Goal: Book appointment/travel/reservation

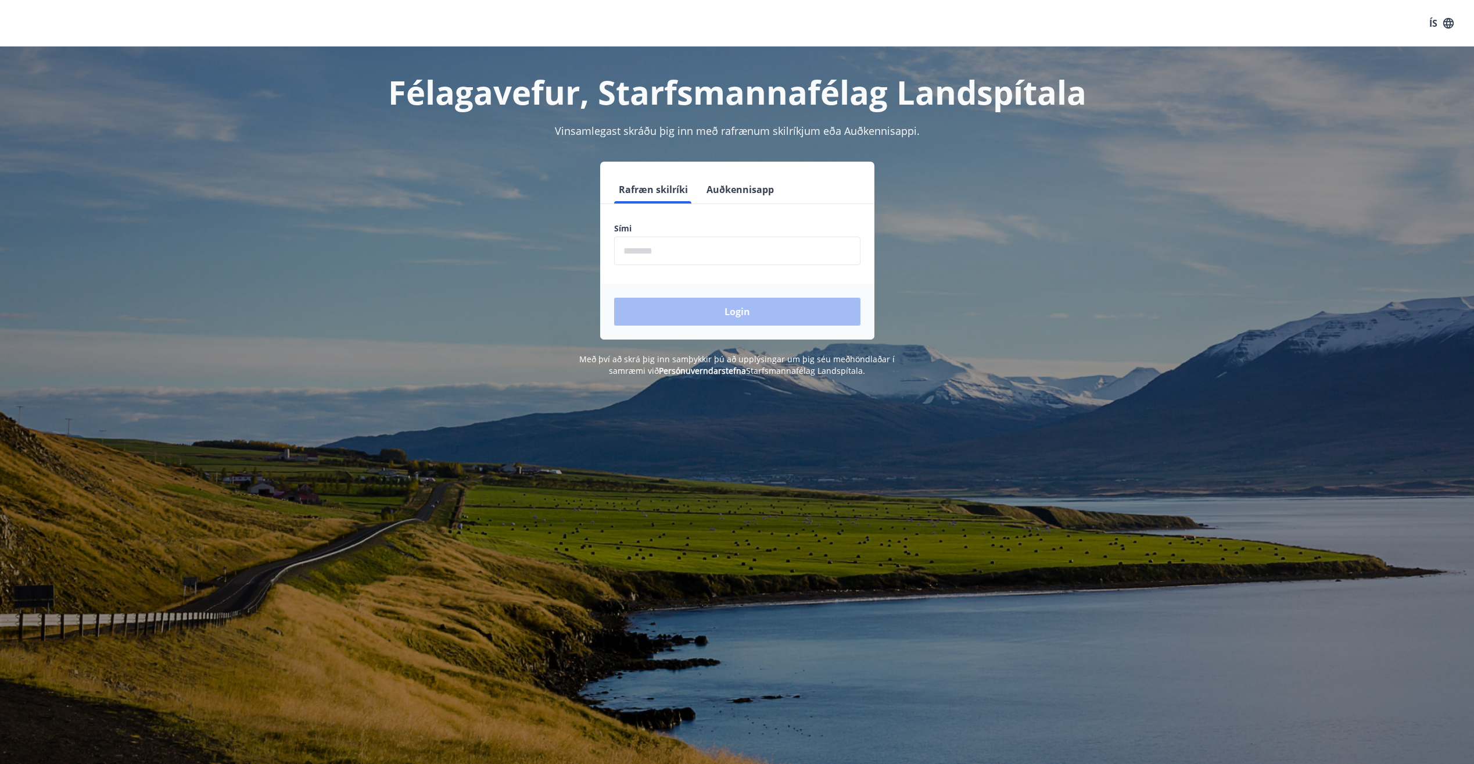
drag, startPoint x: 664, startPoint y: 268, endPoint x: 677, endPoint y: 243, distance: 28.6
click at [667, 261] on form "Rafræn skilríki Auðkennisapp Sími ​ Login" at bounding box center [737, 257] width 274 height 164
click at [677, 243] on input "phone" at bounding box center [737, 251] width 246 height 28
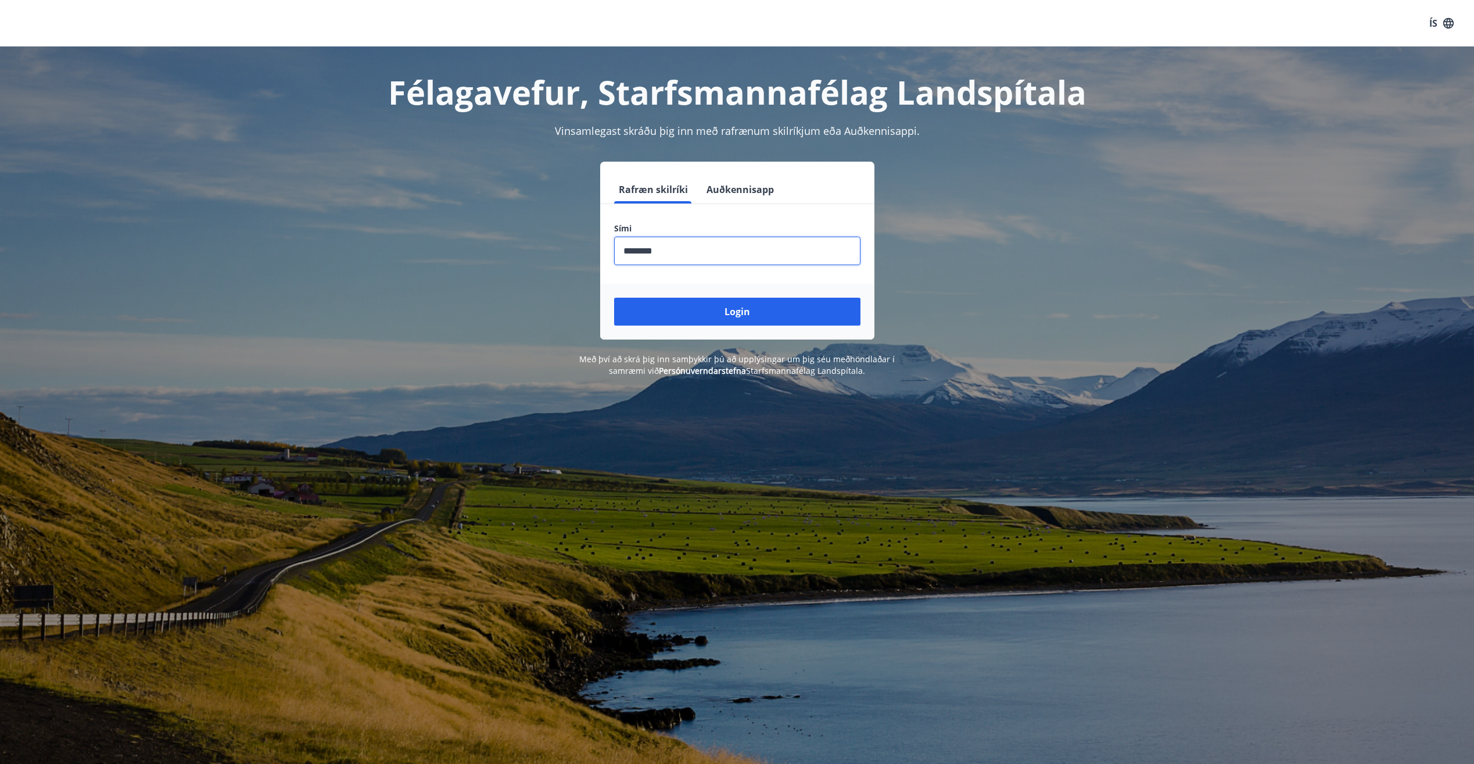
type input "********"
click at [614, 298] on button "Login" at bounding box center [737, 312] width 246 height 28
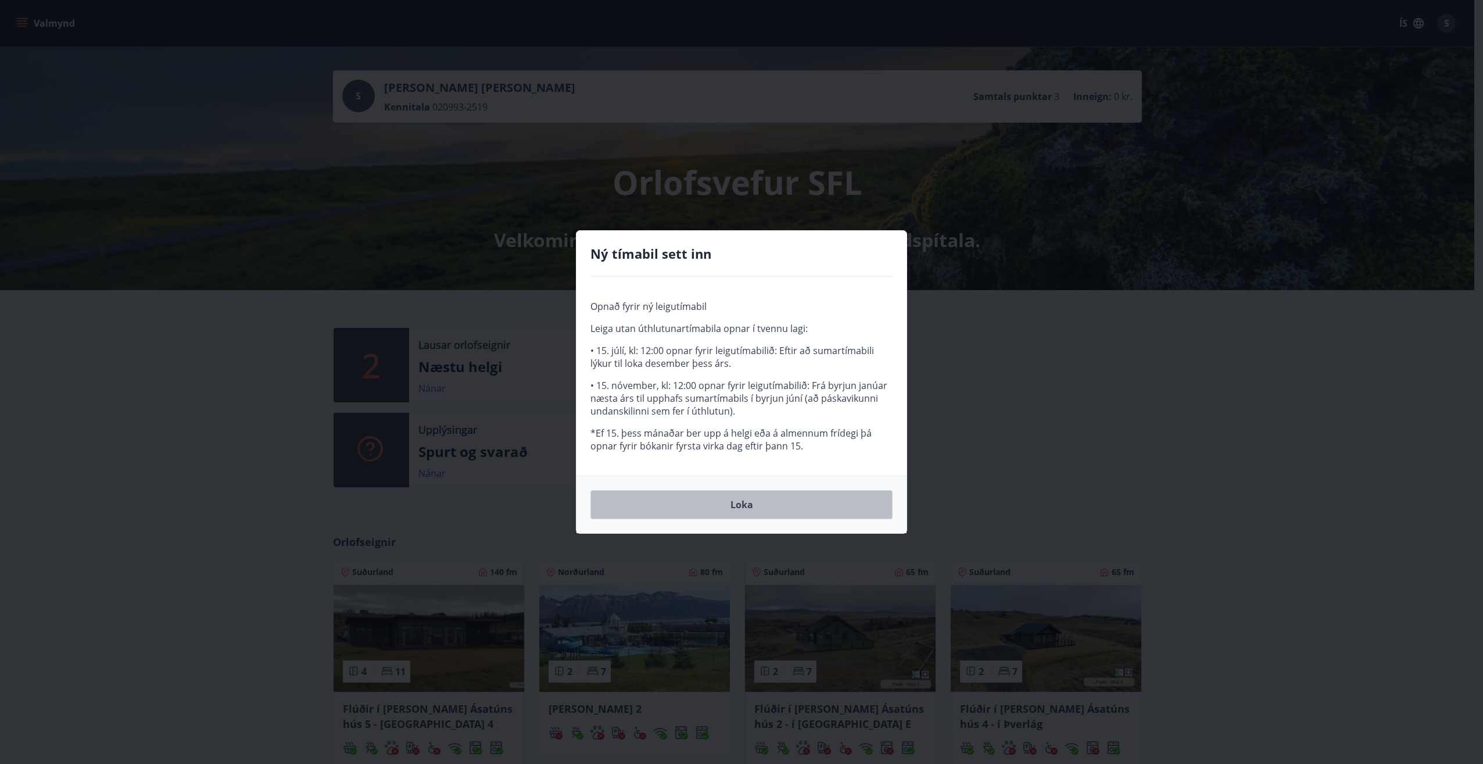
click at [789, 511] on button "Loka" at bounding box center [741, 504] width 302 height 29
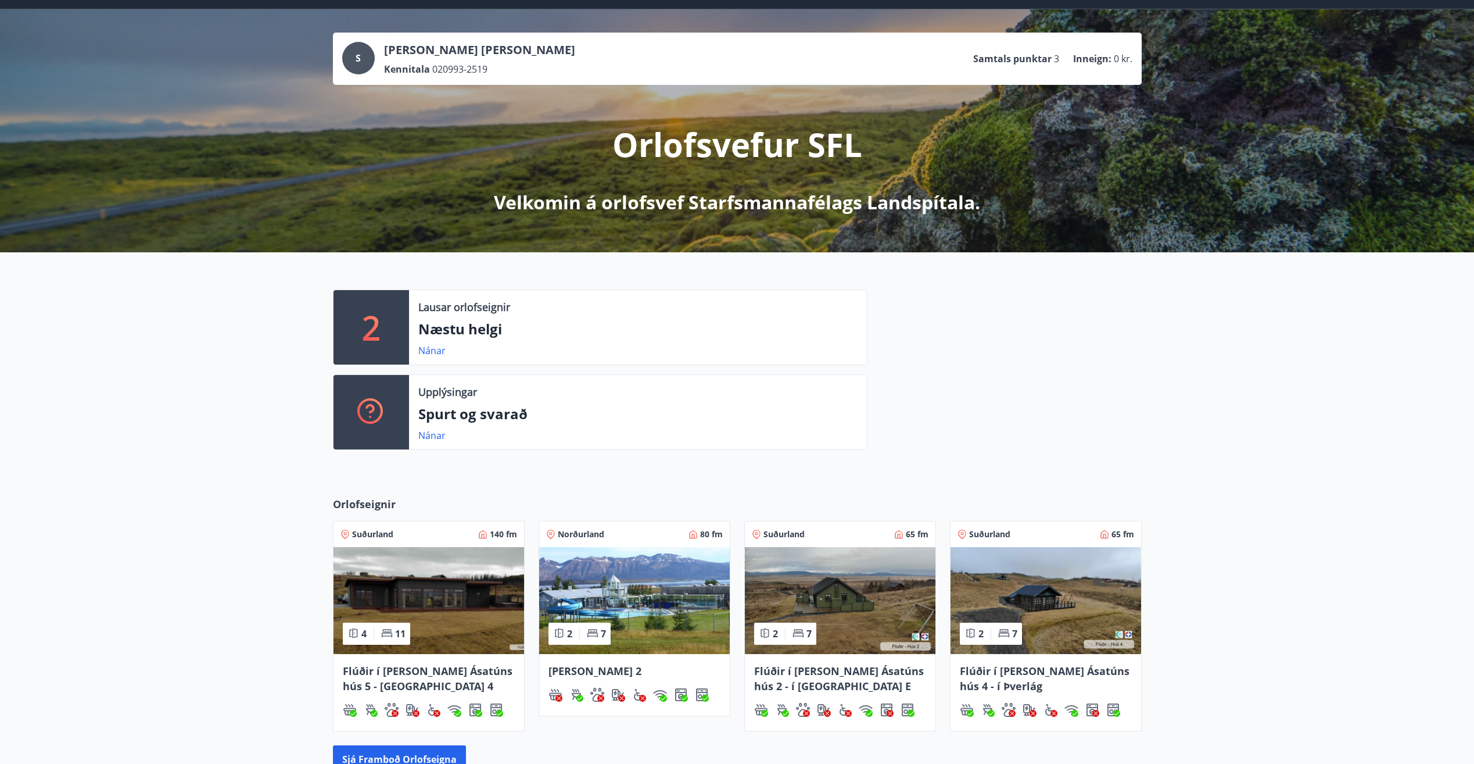
scroll to position [58, 0]
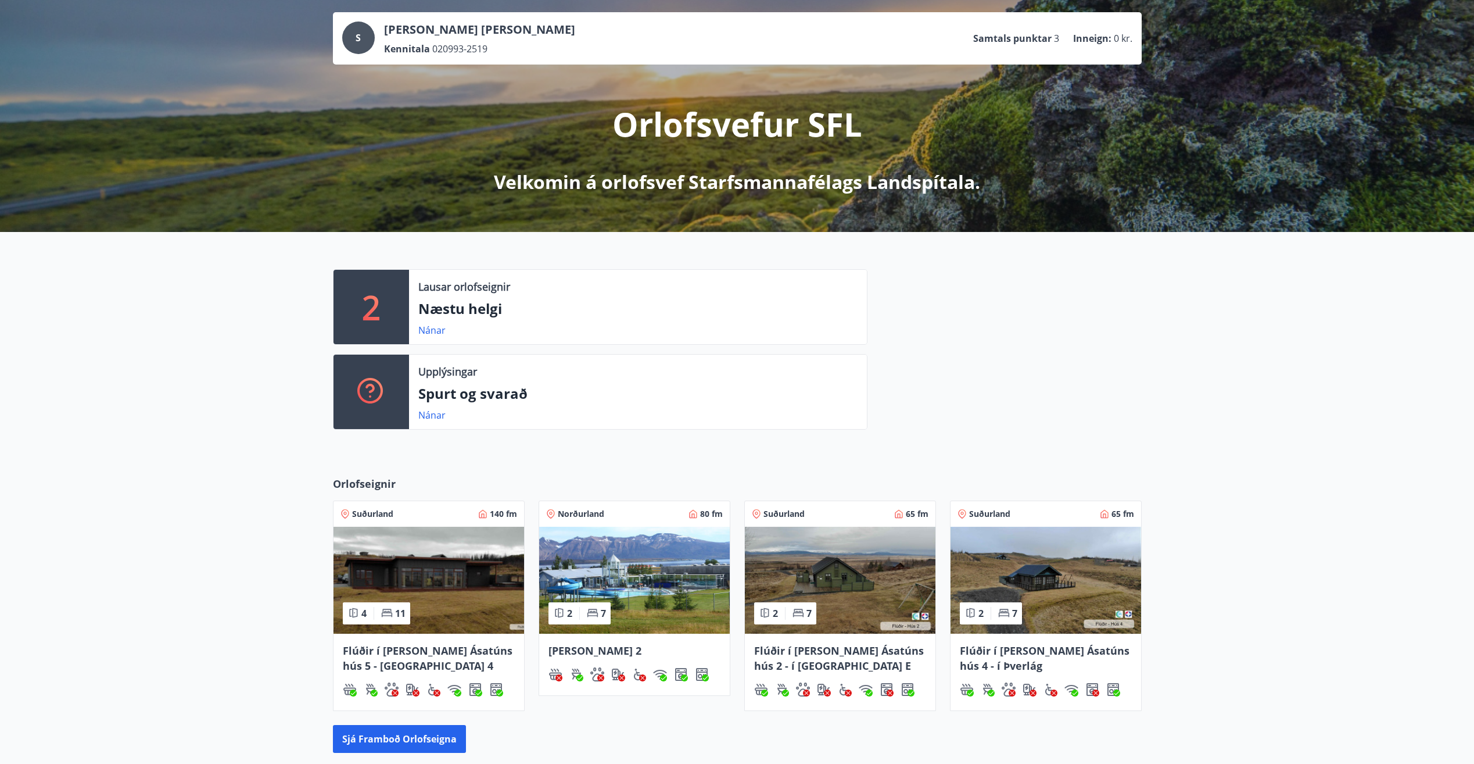
click at [434, 407] on div "Upplýsingar Spurt og svarað Nánar" at bounding box center [638, 391] width 458 height 74
click at [434, 414] on link "Nánar" at bounding box center [431, 415] width 27 height 13
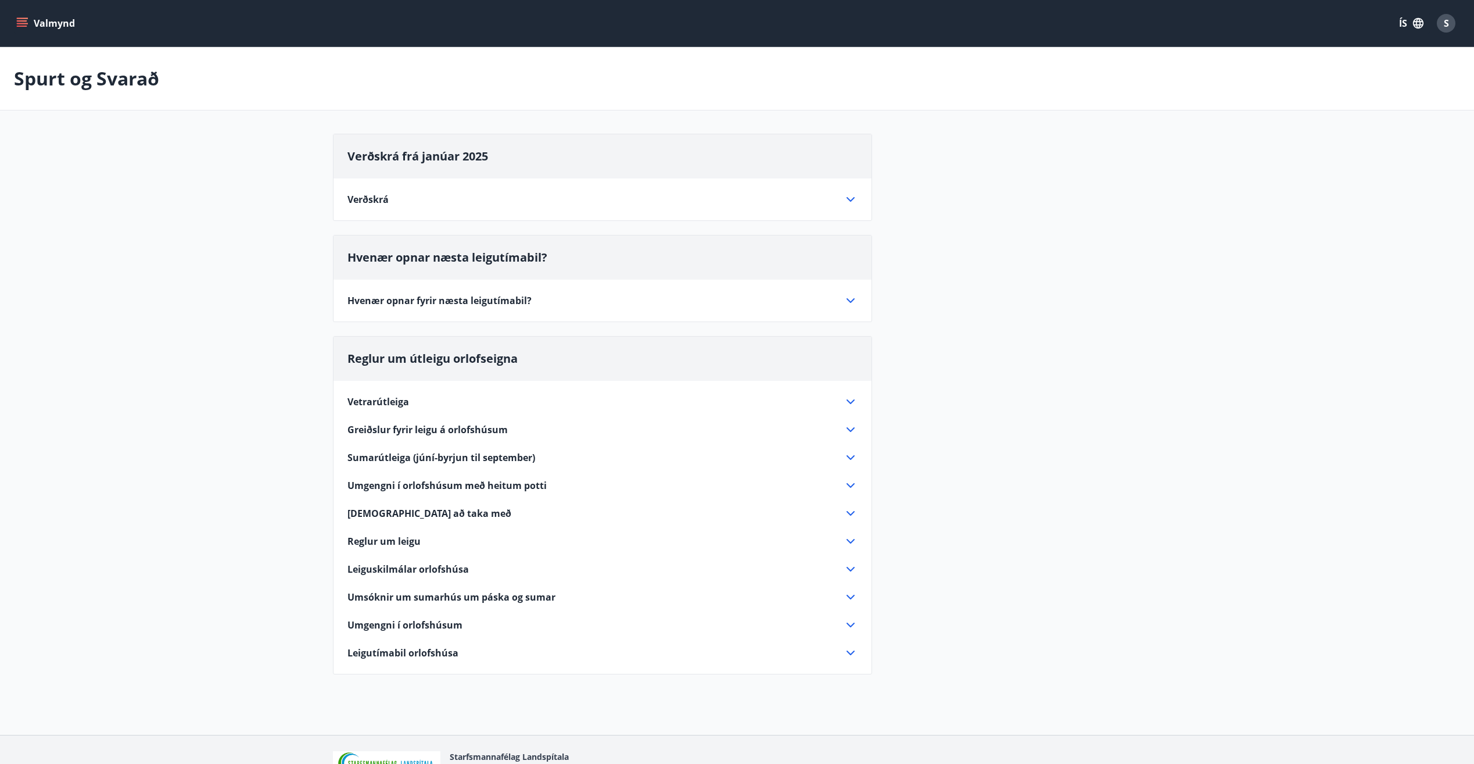
click at [533, 314] on div "Hvenær opnar næsta leigutímabil? Hvenær opnar fyrir næsta leigutímabil? Næsta l…" at bounding box center [602, 278] width 539 height 87
click at [848, 297] on icon at bounding box center [851, 300] width 14 height 14
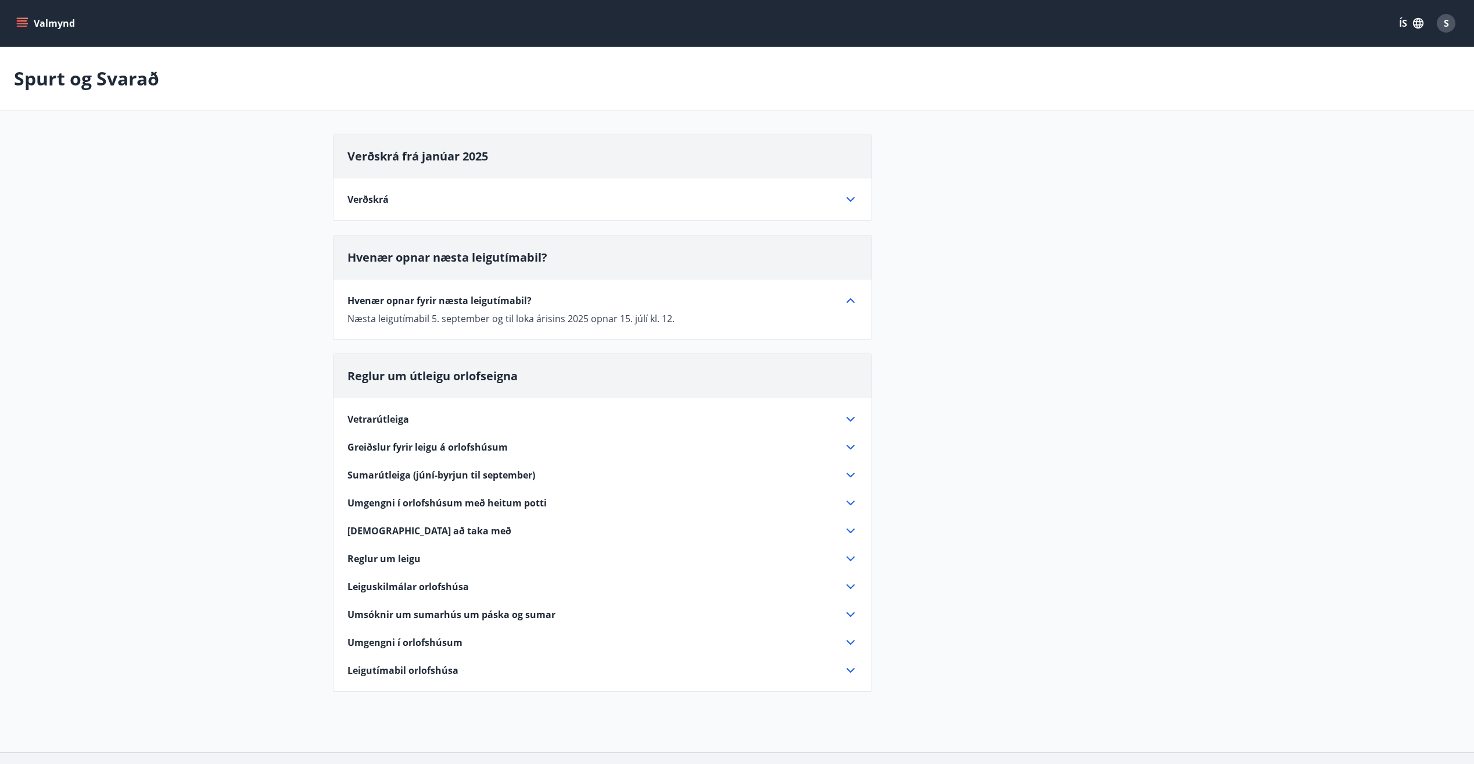
click at [851, 296] on icon at bounding box center [851, 300] width 14 height 14
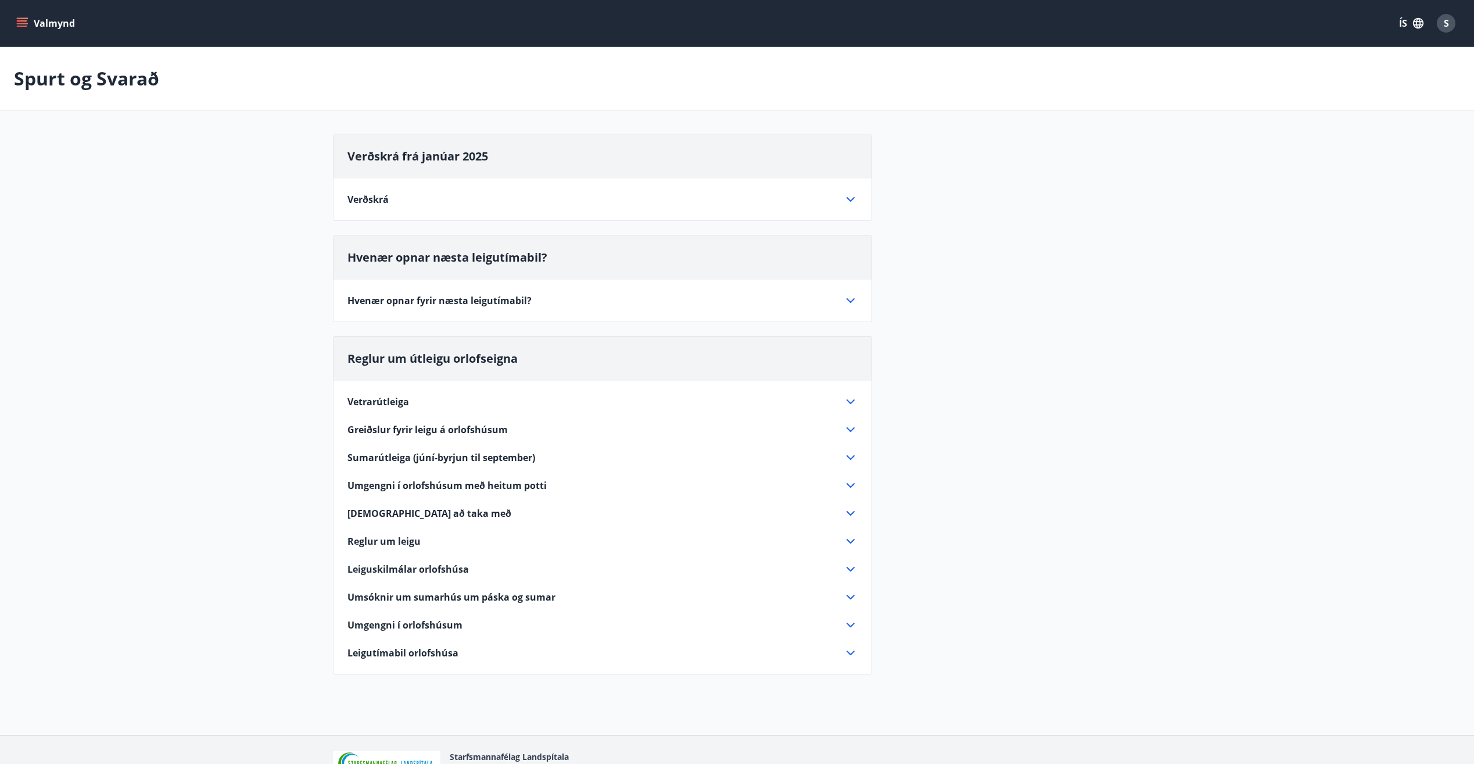
click at [851, 296] on icon at bounding box center [851, 300] width 14 height 14
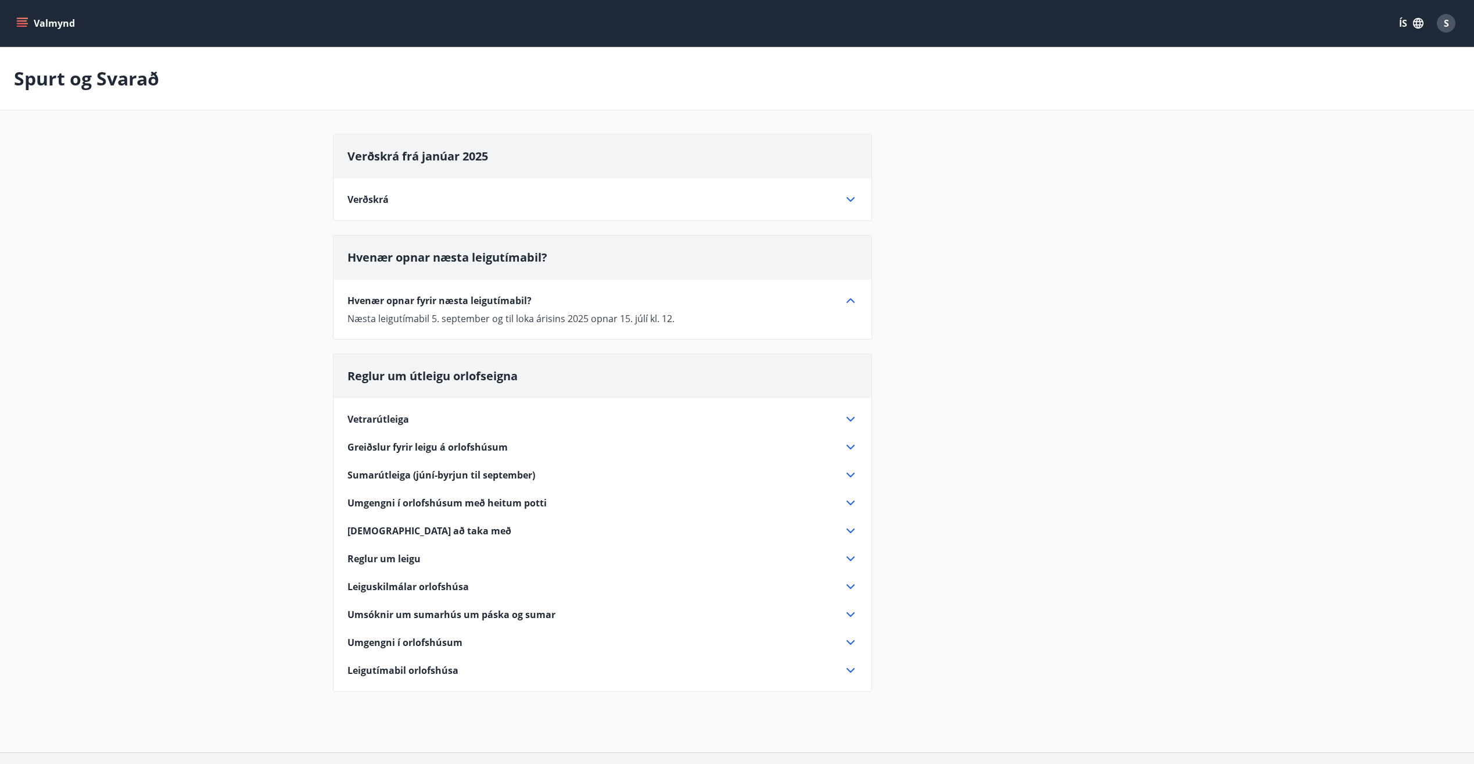
click at [851, 296] on icon at bounding box center [851, 300] width 14 height 14
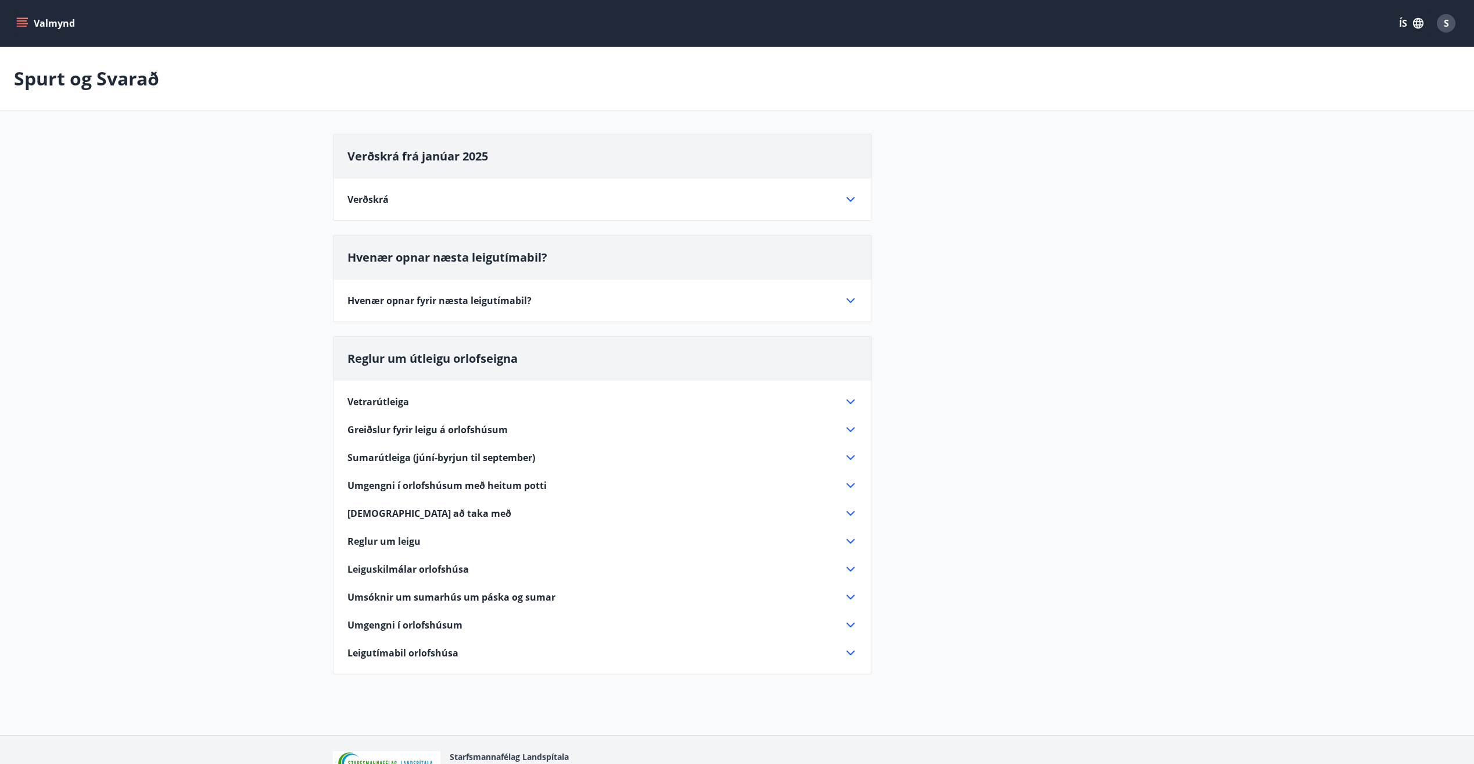
click at [656, 197] on div "Verðskrá" at bounding box center [596, 199] width 496 height 13
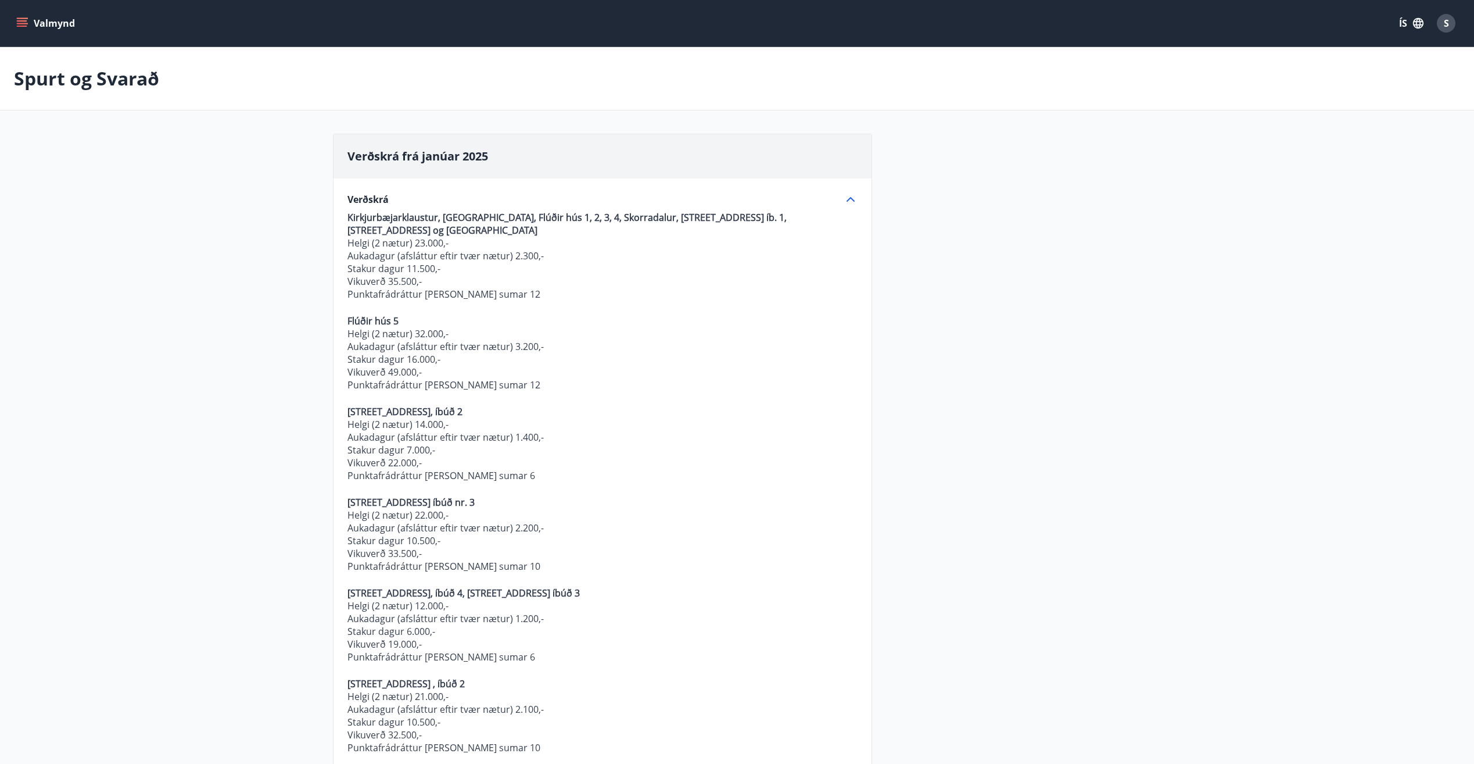
click at [28, 29] on button "Valmynd" at bounding box center [47, 23] width 66 height 21
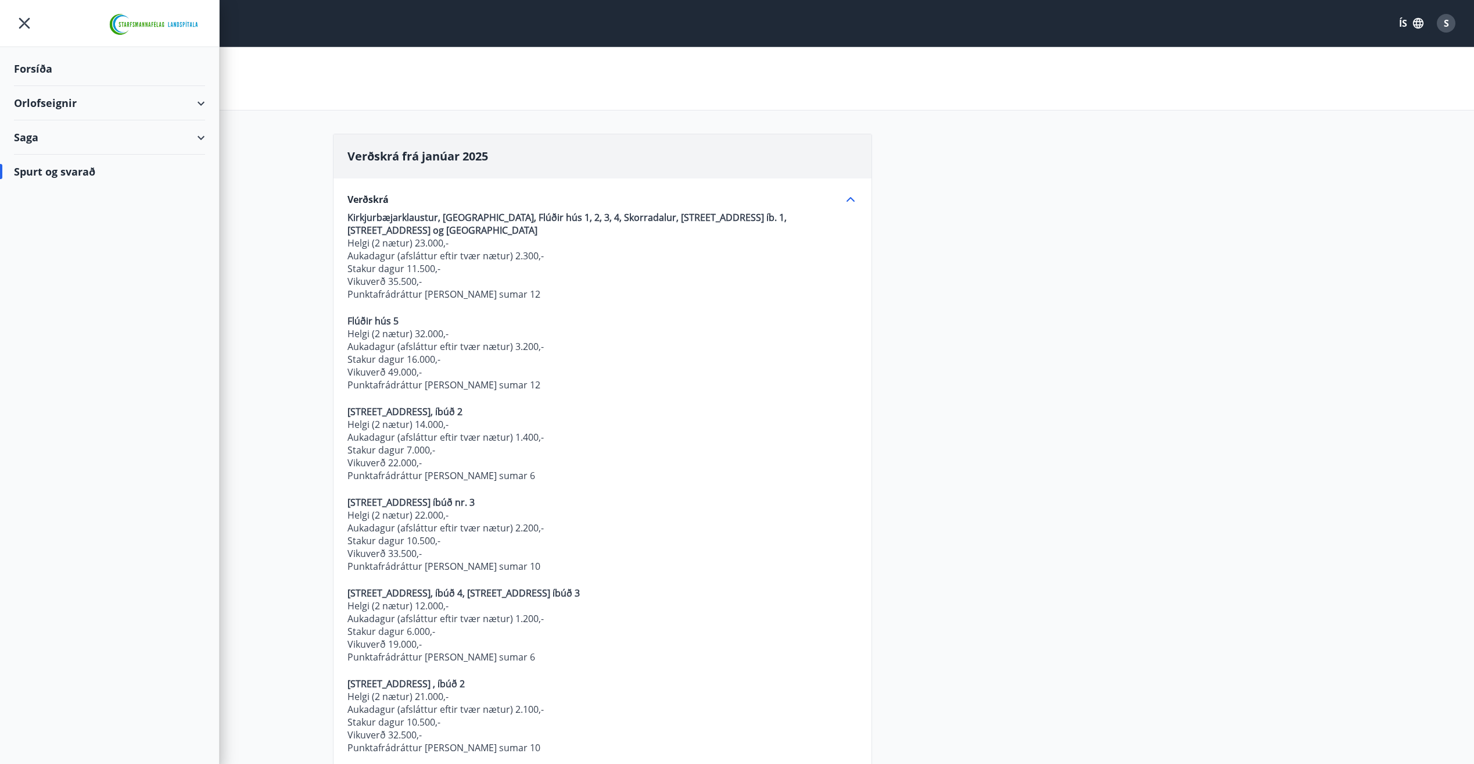
click at [108, 110] on div "Orlofseignir" at bounding box center [109, 103] width 191 height 34
click at [84, 69] on div "Forsíða" at bounding box center [109, 69] width 191 height 34
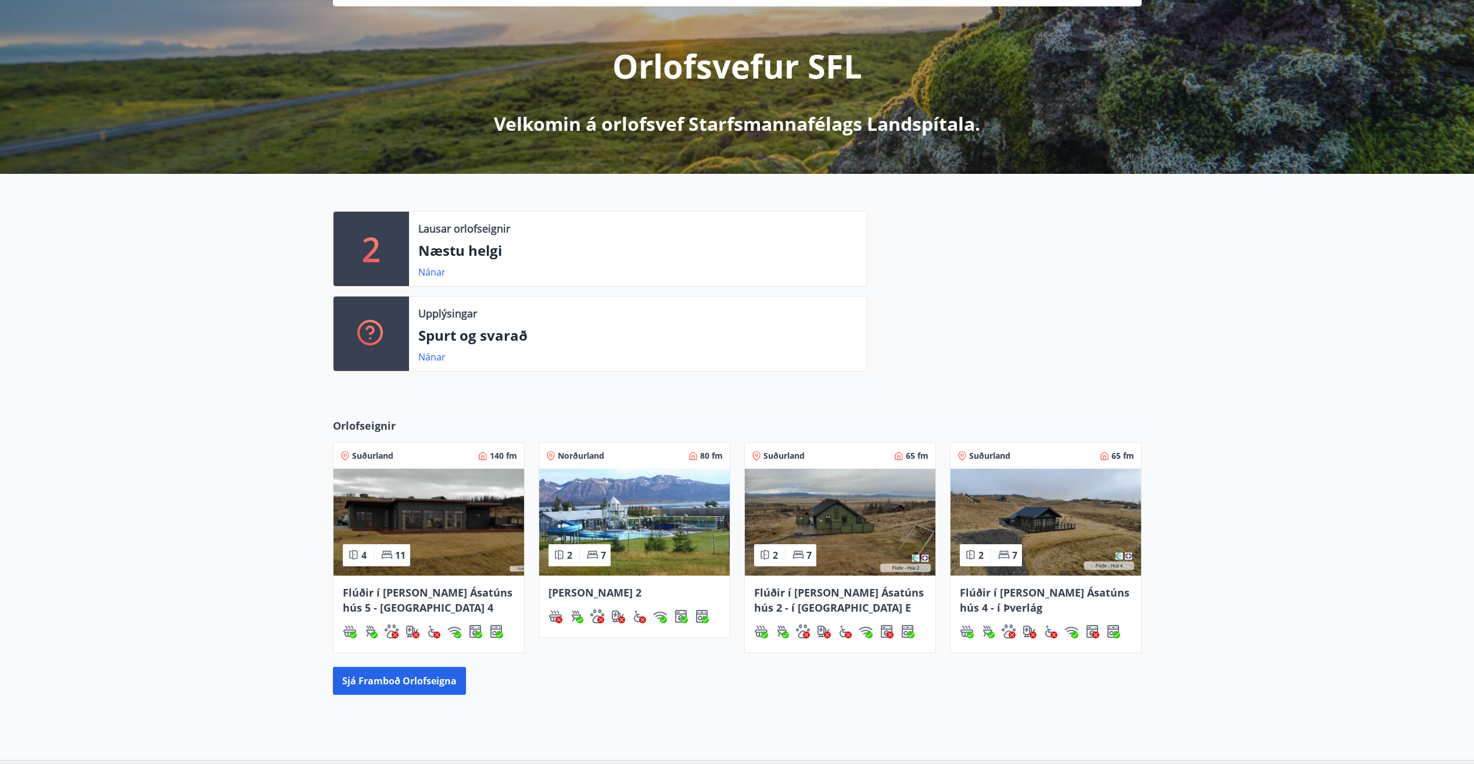
scroll to position [174, 0]
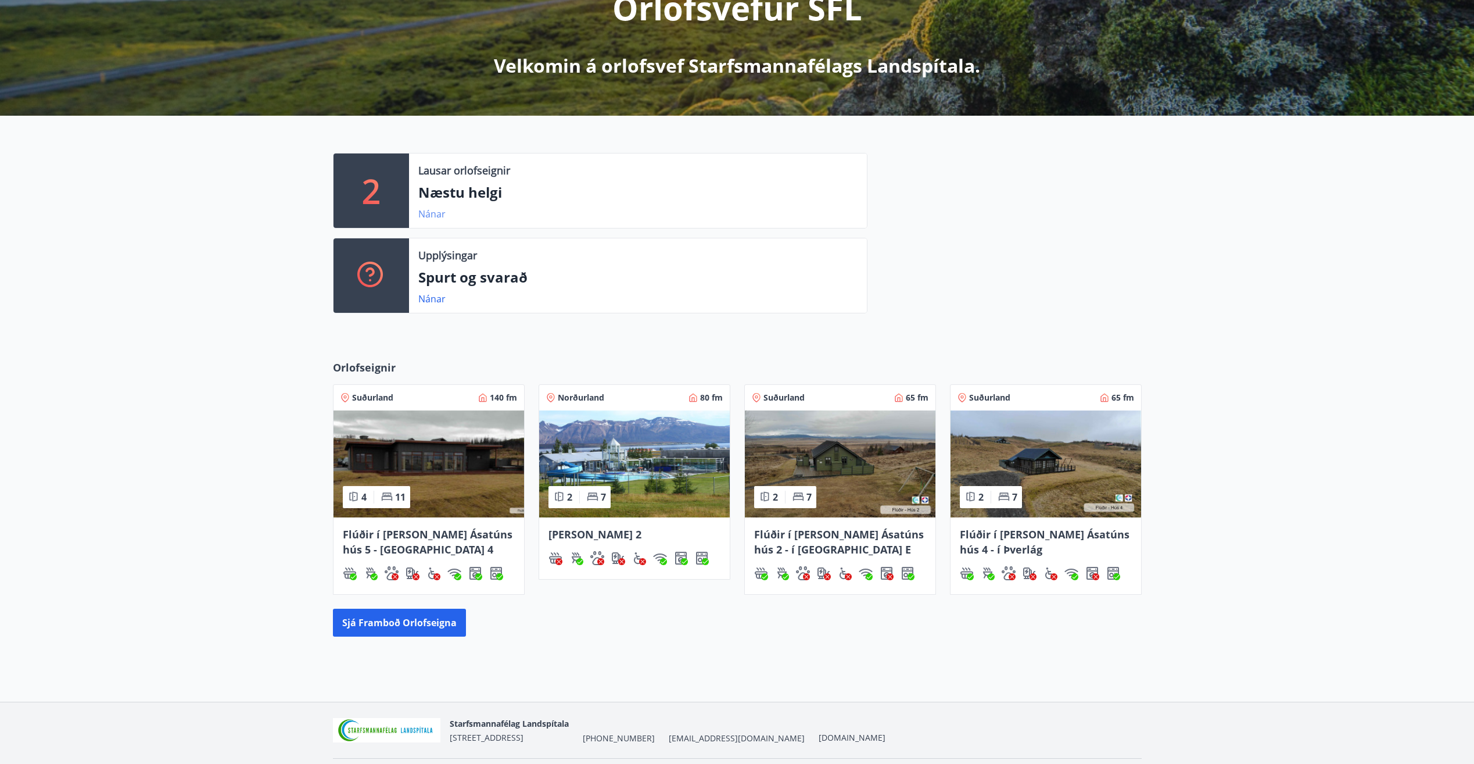
click at [440, 208] on link "Nánar" at bounding box center [431, 213] width 27 height 13
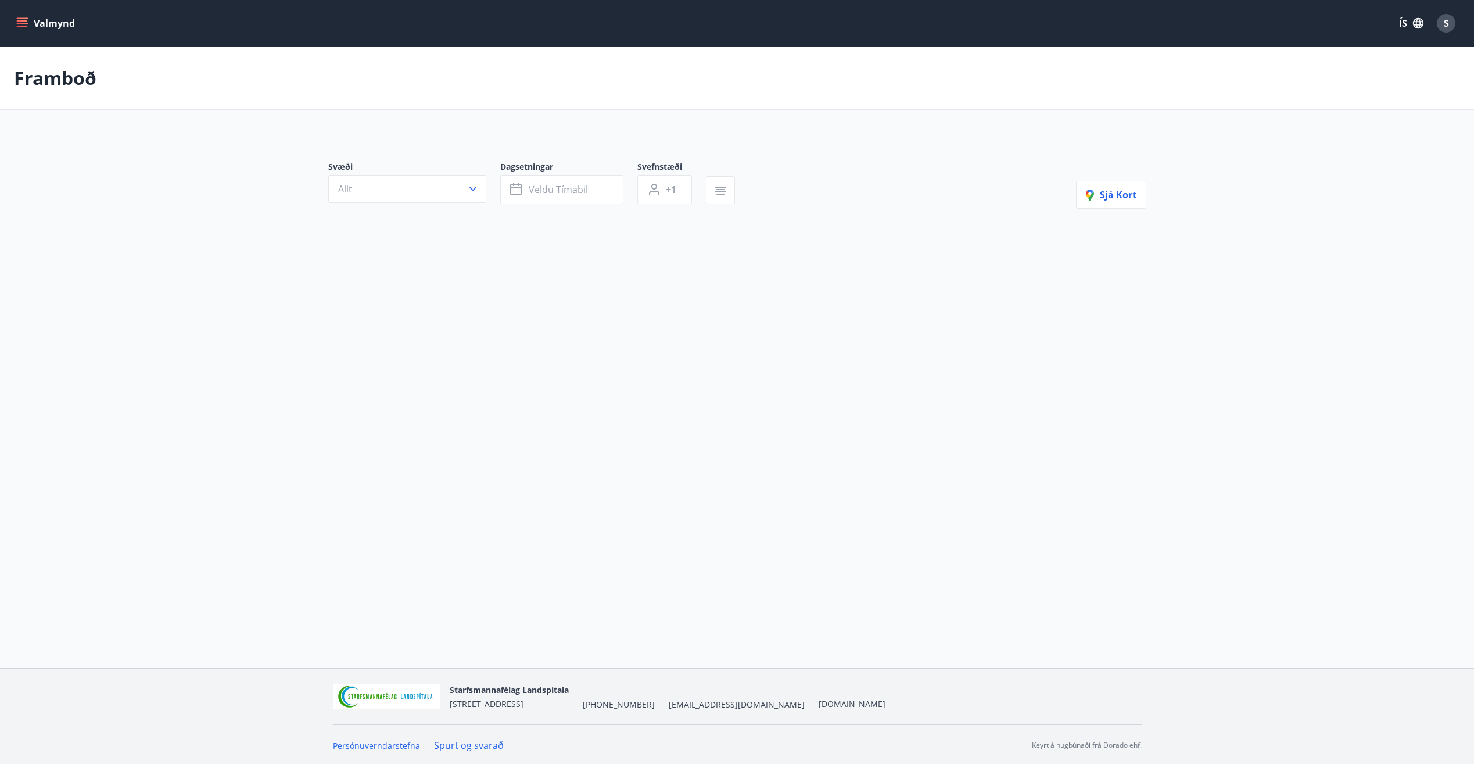
type input "*"
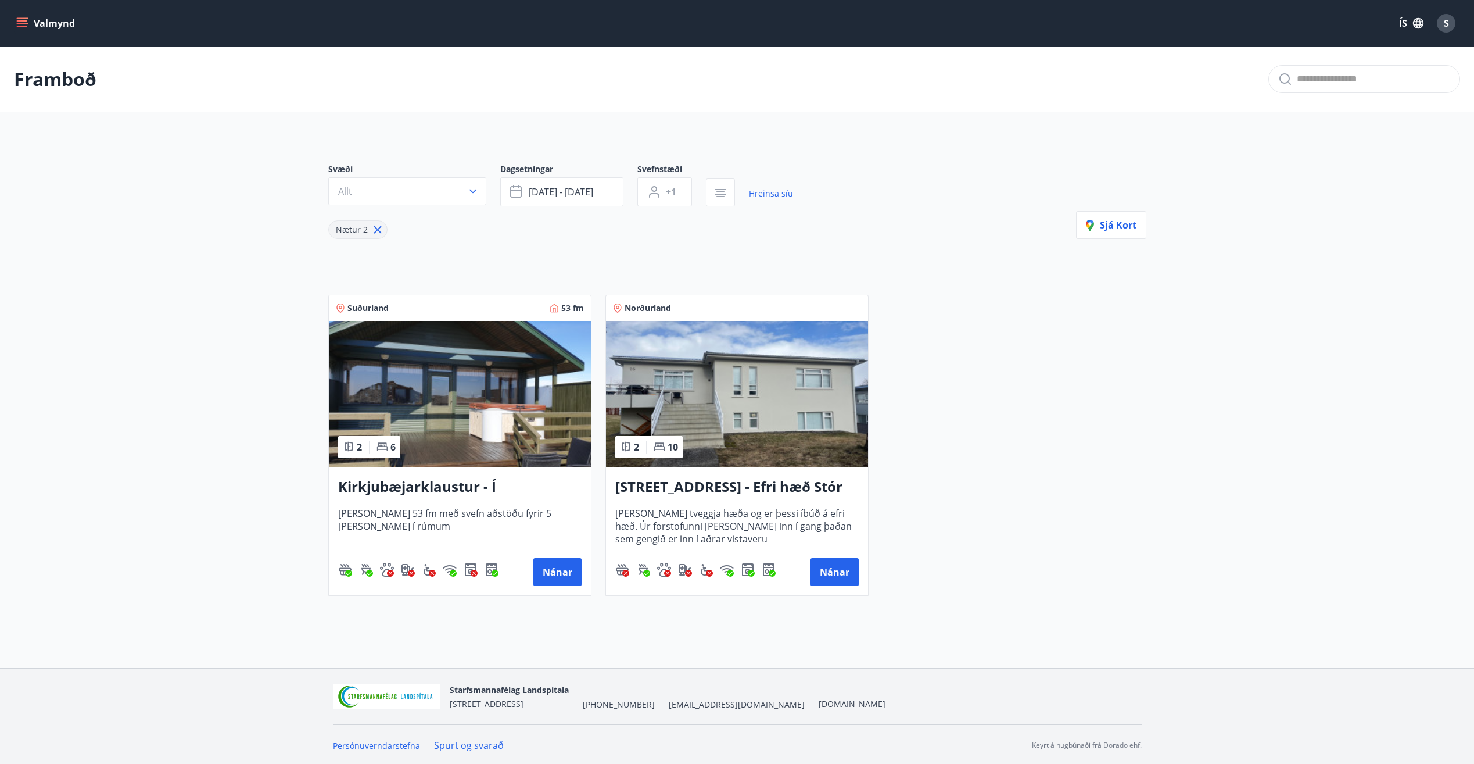
scroll to position [2, 0]
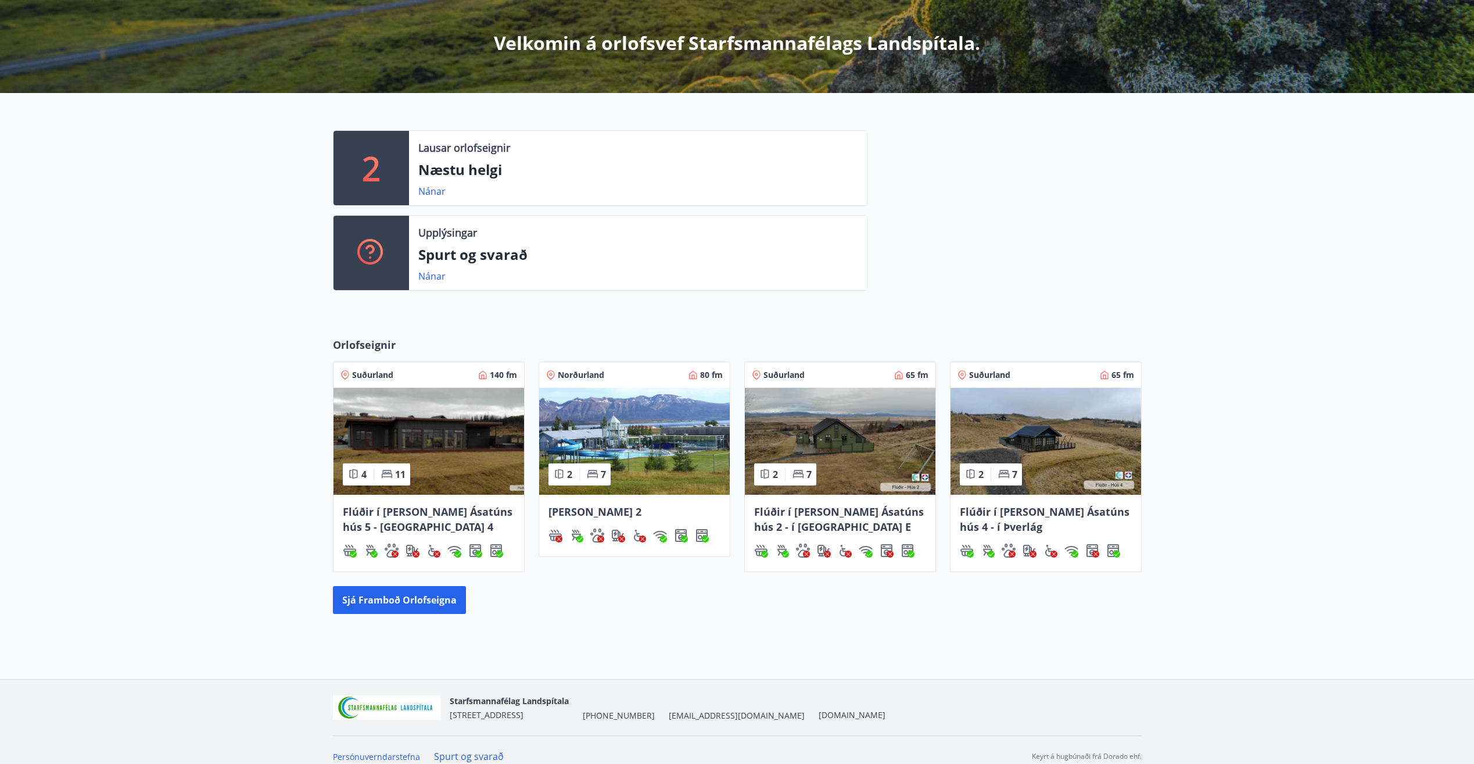
scroll to position [210, 0]
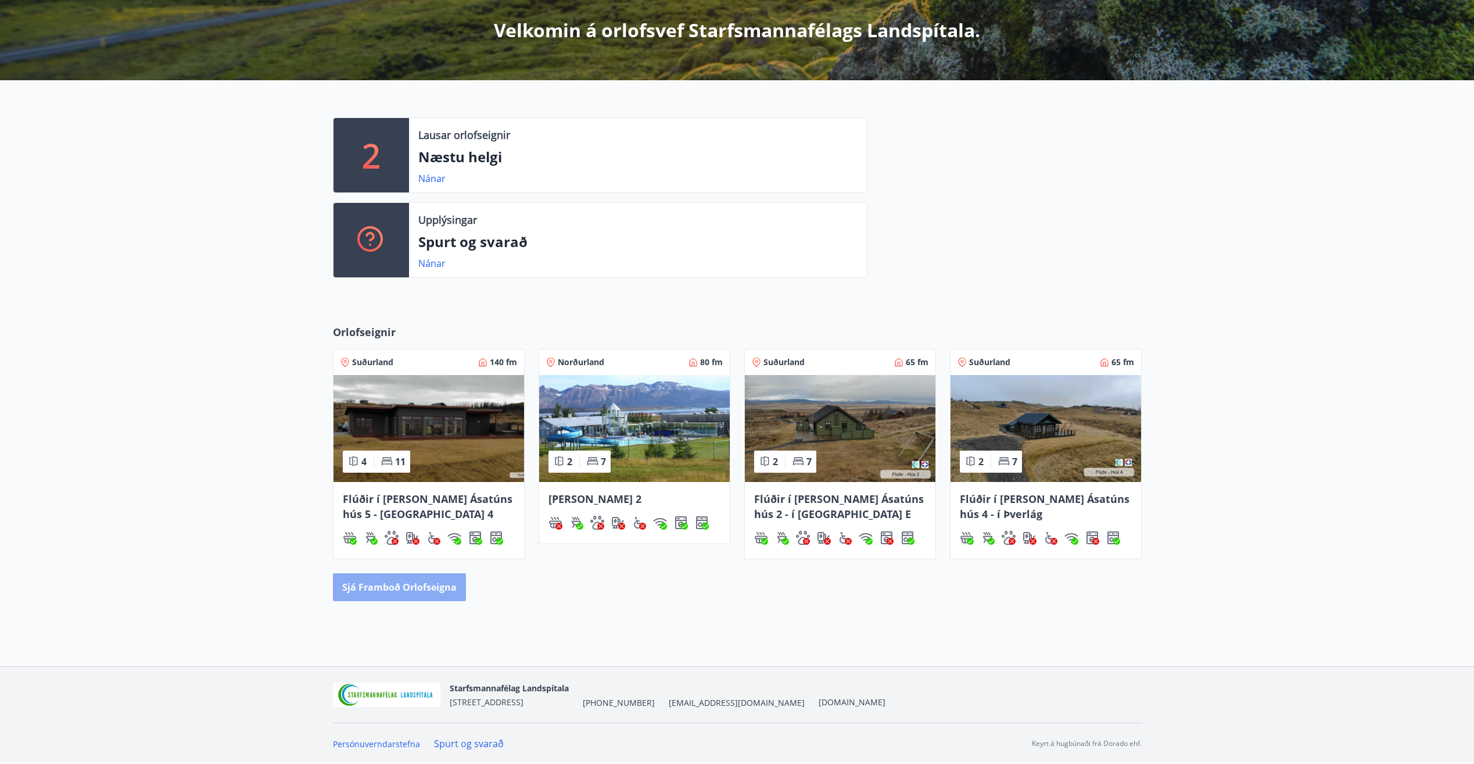
click at [397, 593] on button "Sjá framboð orlofseigna" at bounding box center [399, 587] width 133 height 28
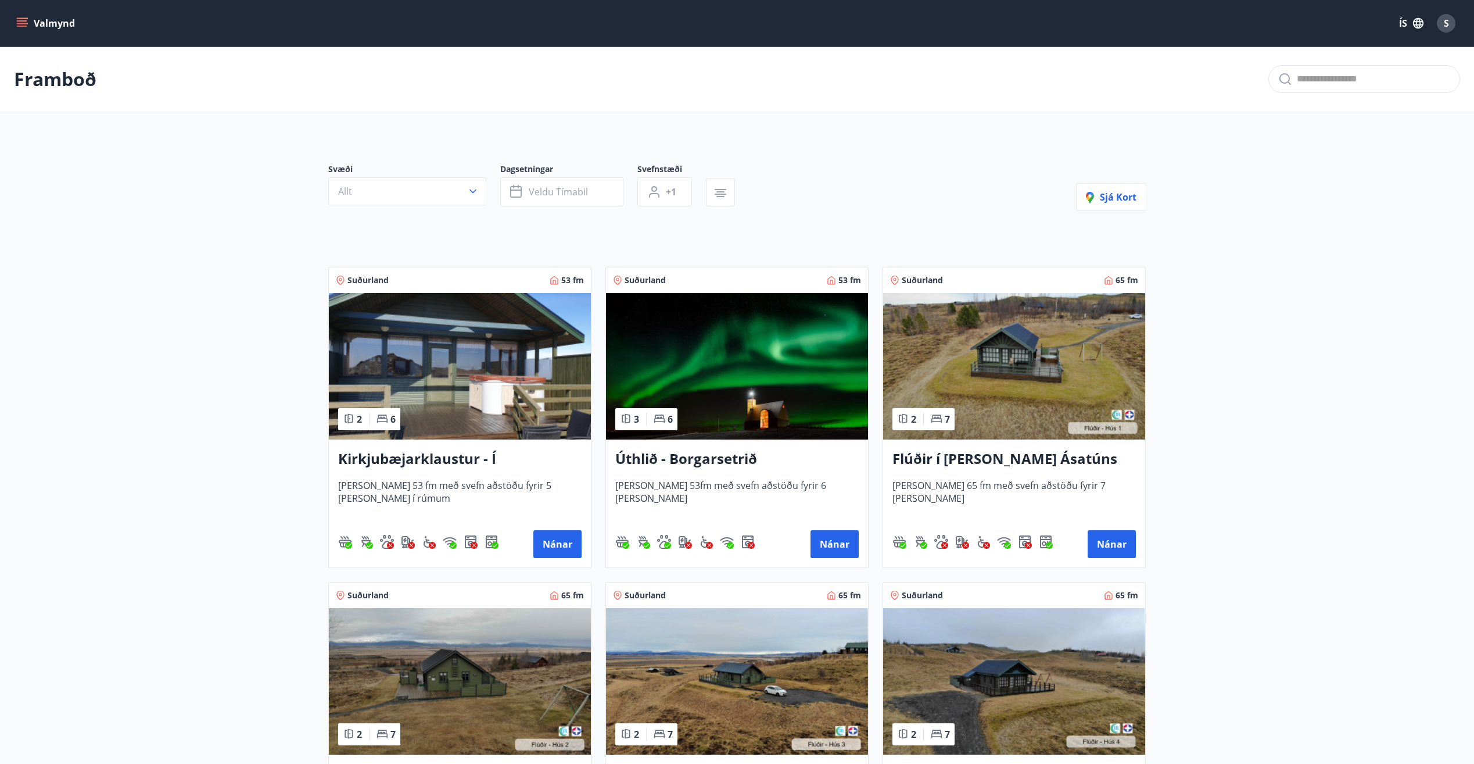
drag, startPoint x: 705, startPoint y: 451, endPoint x: 638, endPoint y: 461, distance: 67.6
click at [638, 461] on h3 "Úthlið - Borgarsetrið" at bounding box center [736, 459] width 243 height 21
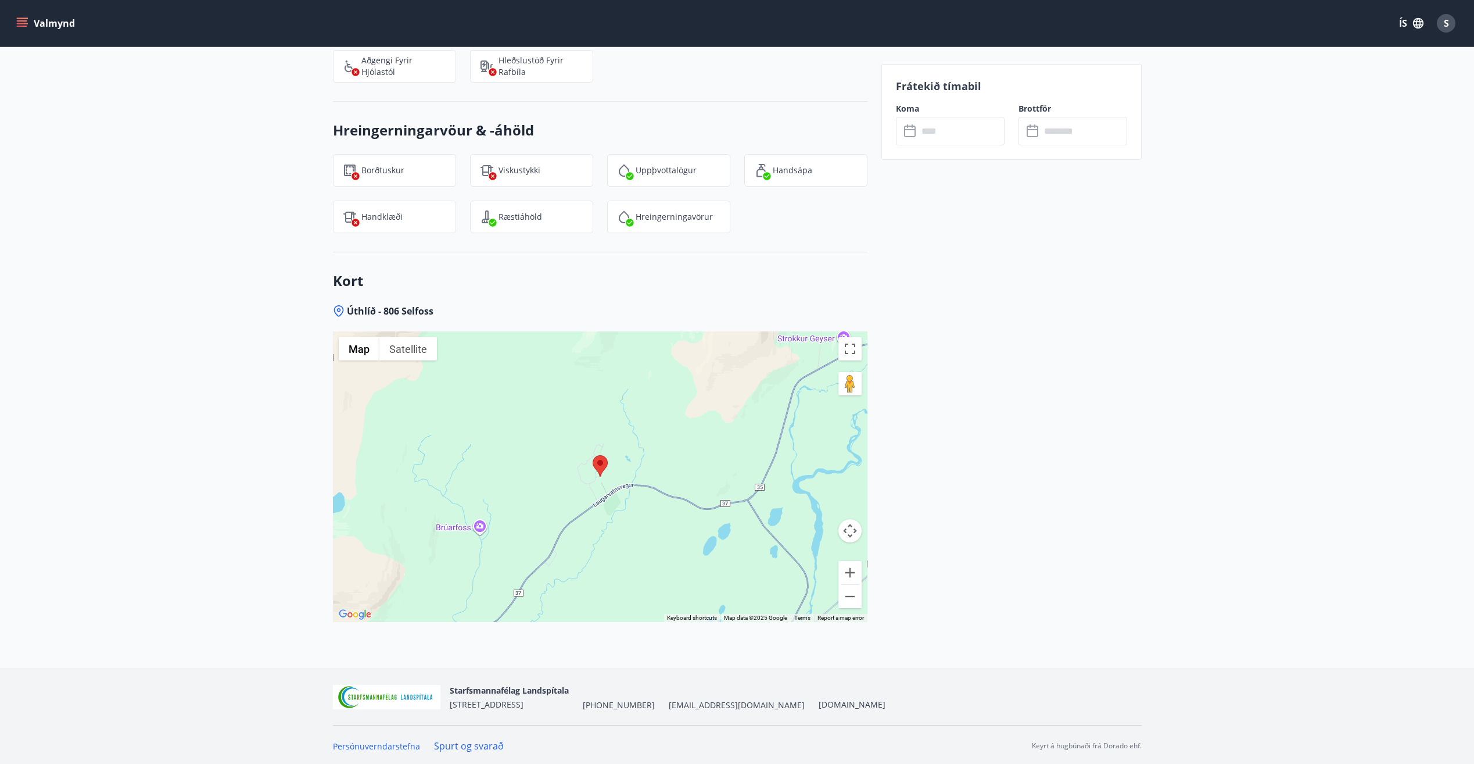
scroll to position [1494, 0]
click at [856, 600] on button "Zoom out" at bounding box center [850, 593] width 23 height 23
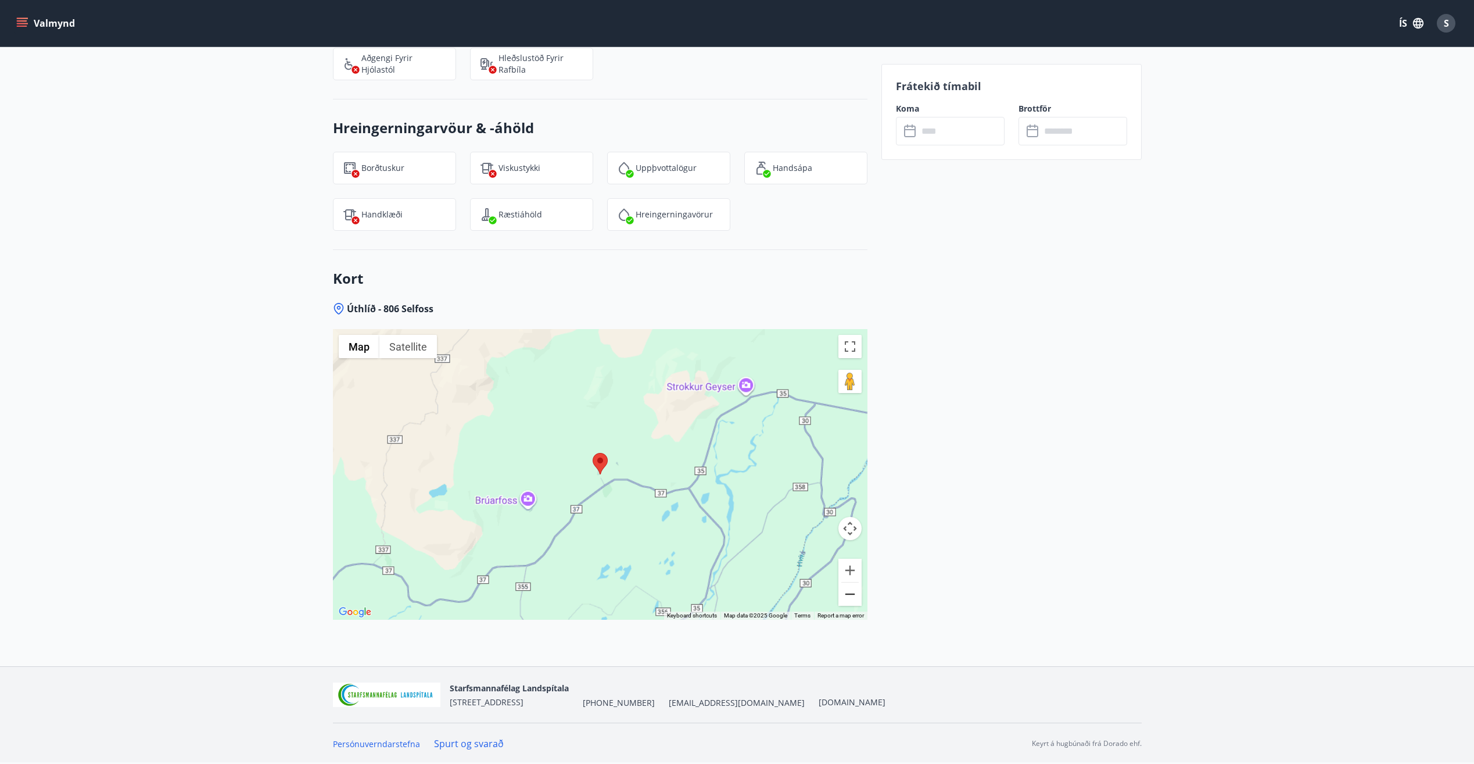
click at [856, 600] on button "Zoom out" at bounding box center [850, 593] width 23 height 23
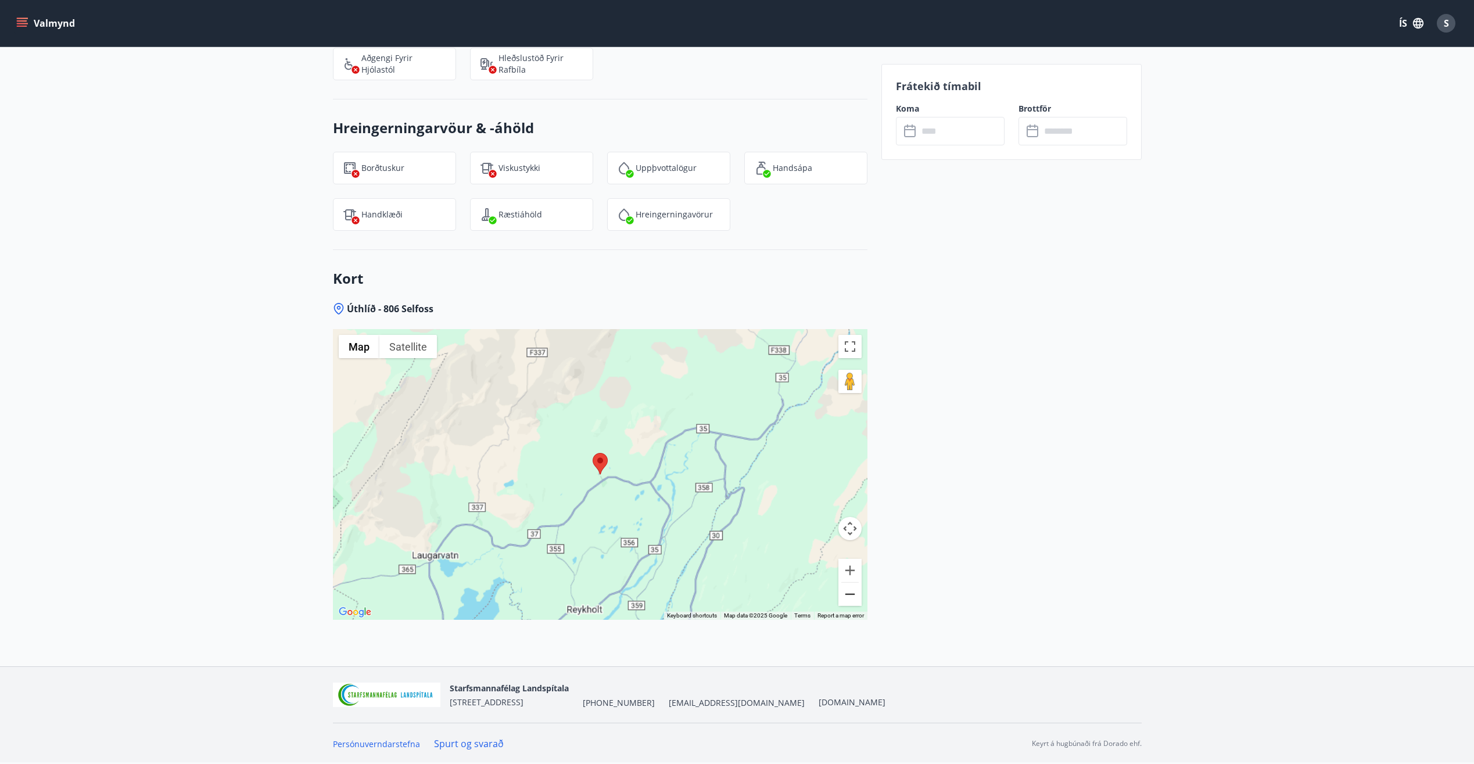
click at [856, 600] on button "Zoom out" at bounding box center [850, 593] width 23 height 23
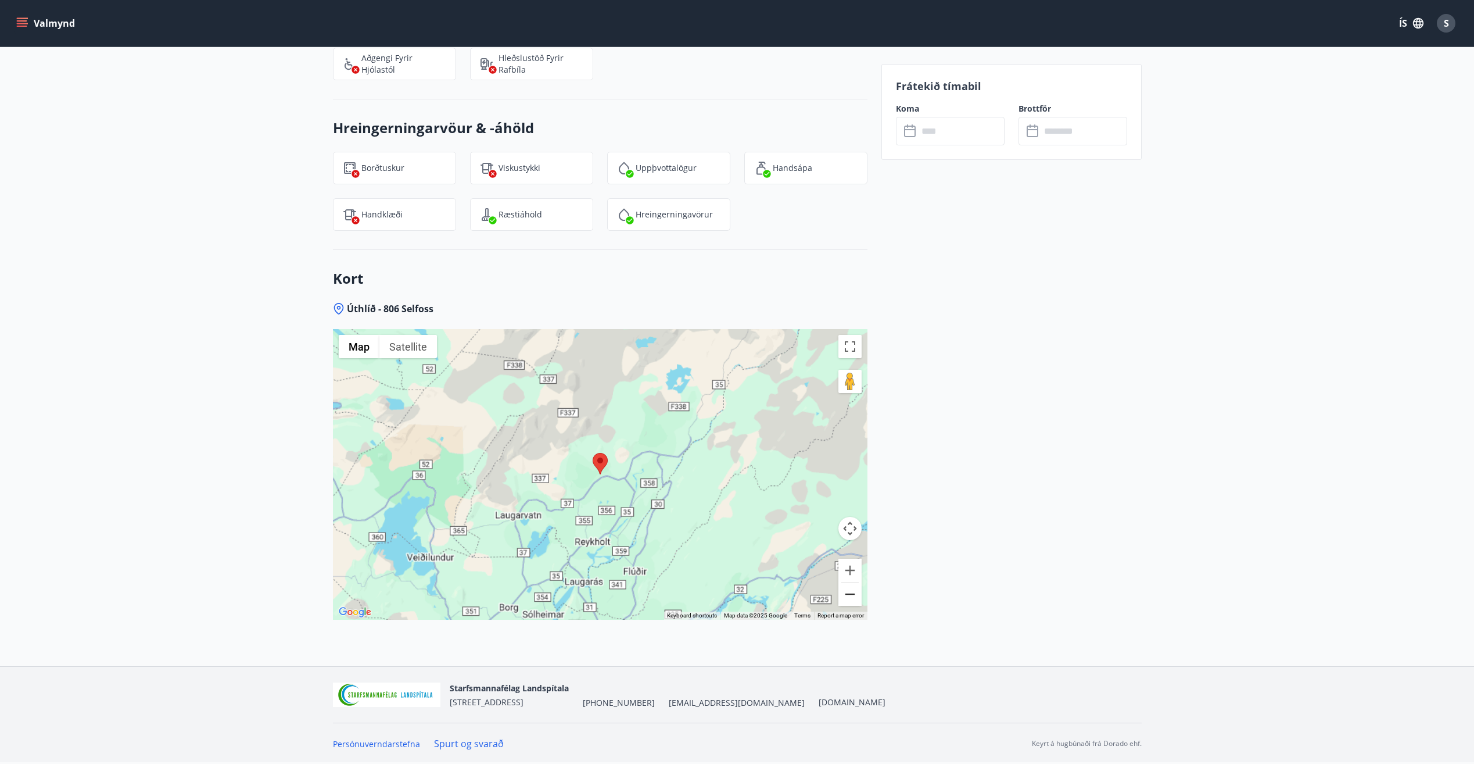
click at [856, 600] on button "Zoom out" at bounding box center [850, 593] width 23 height 23
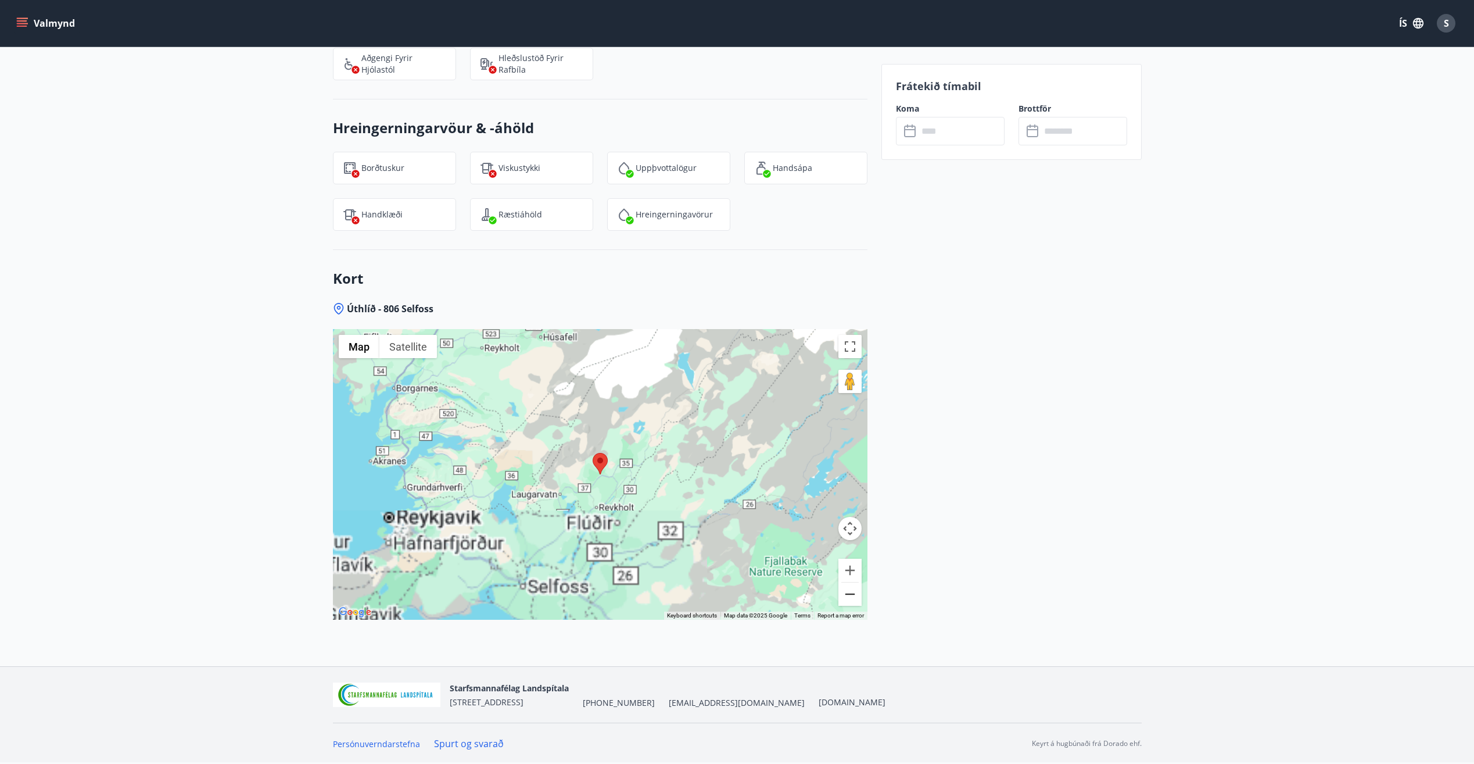
click at [856, 600] on button "Zoom out" at bounding box center [850, 593] width 23 height 23
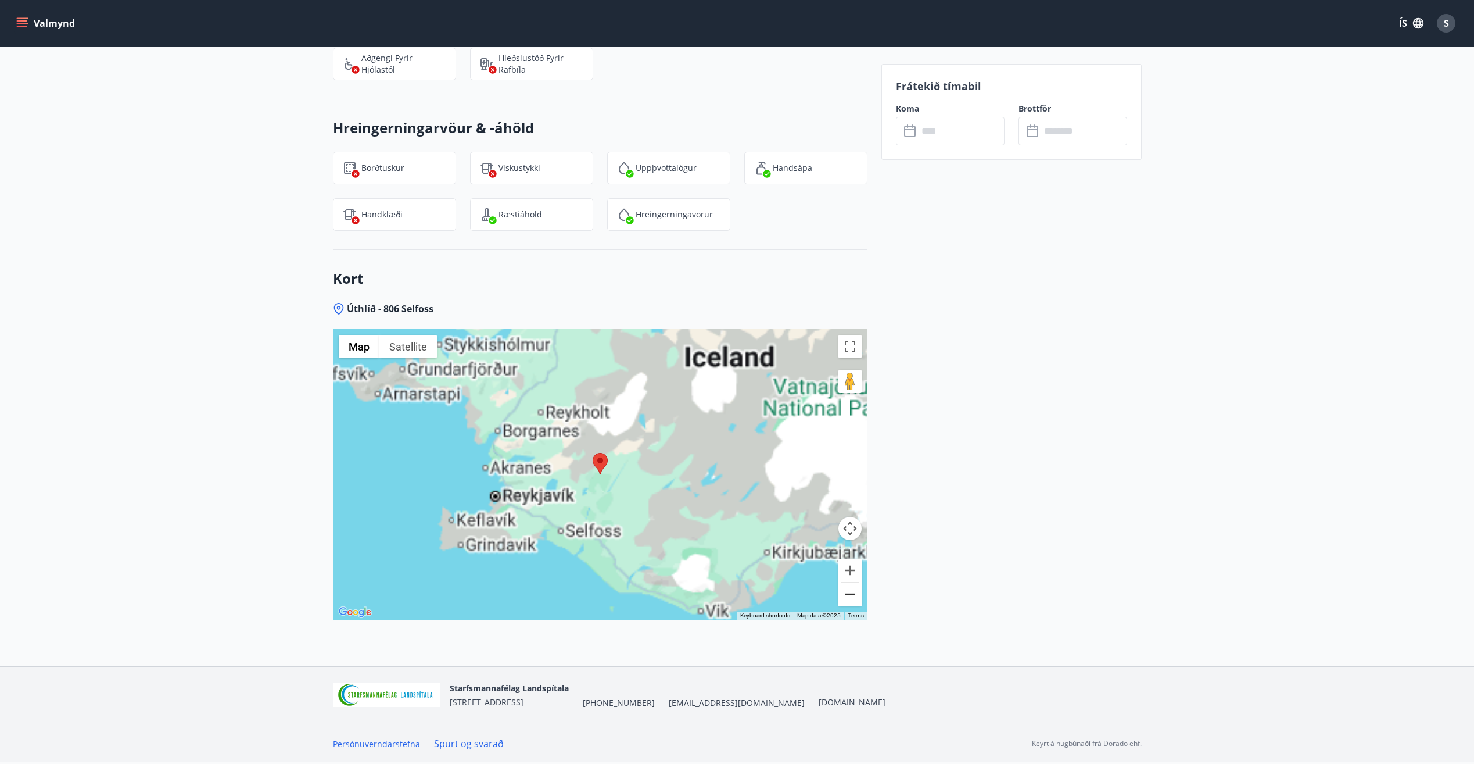
click at [856, 600] on button "Zoom out" at bounding box center [850, 593] width 23 height 23
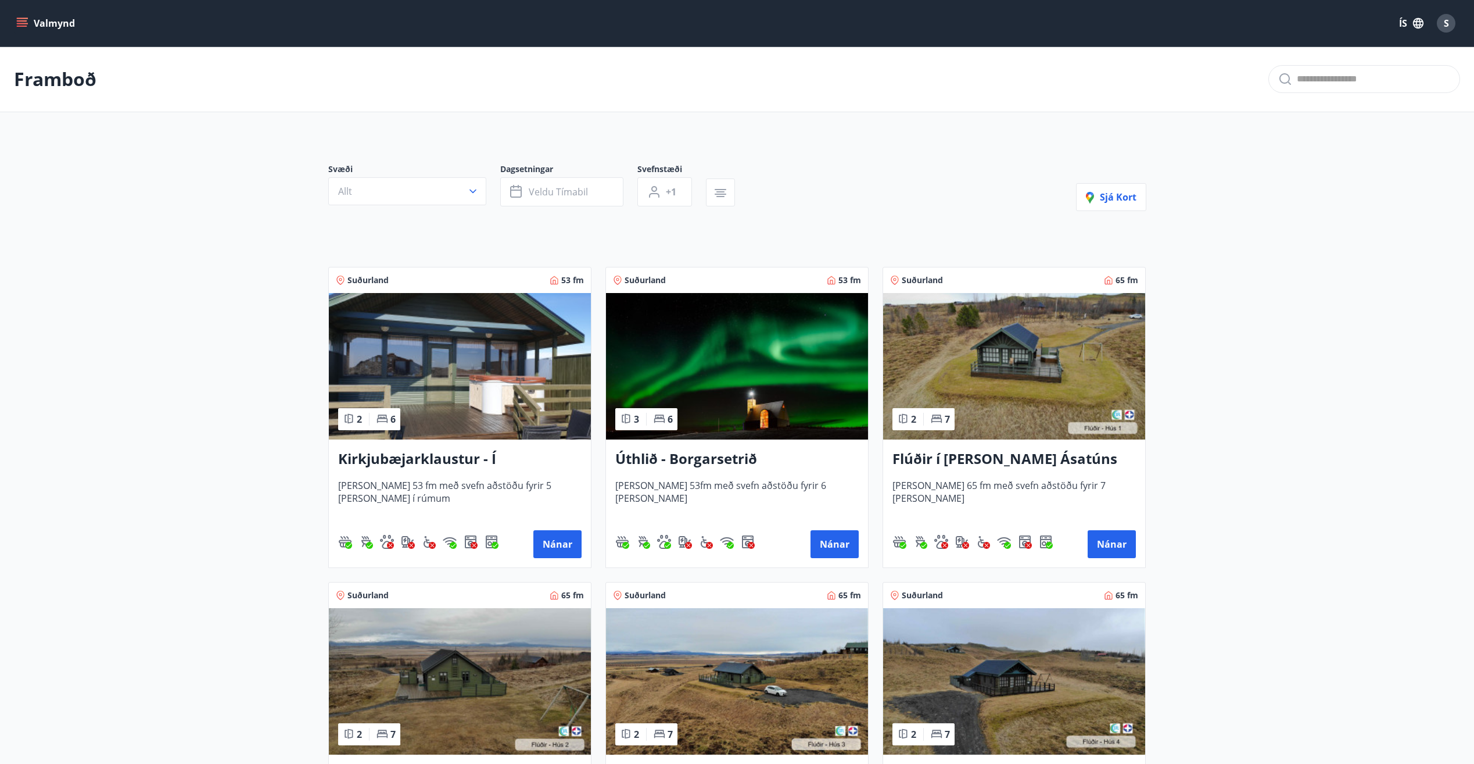
click at [729, 374] on img at bounding box center [737, 366] width 262 height 146
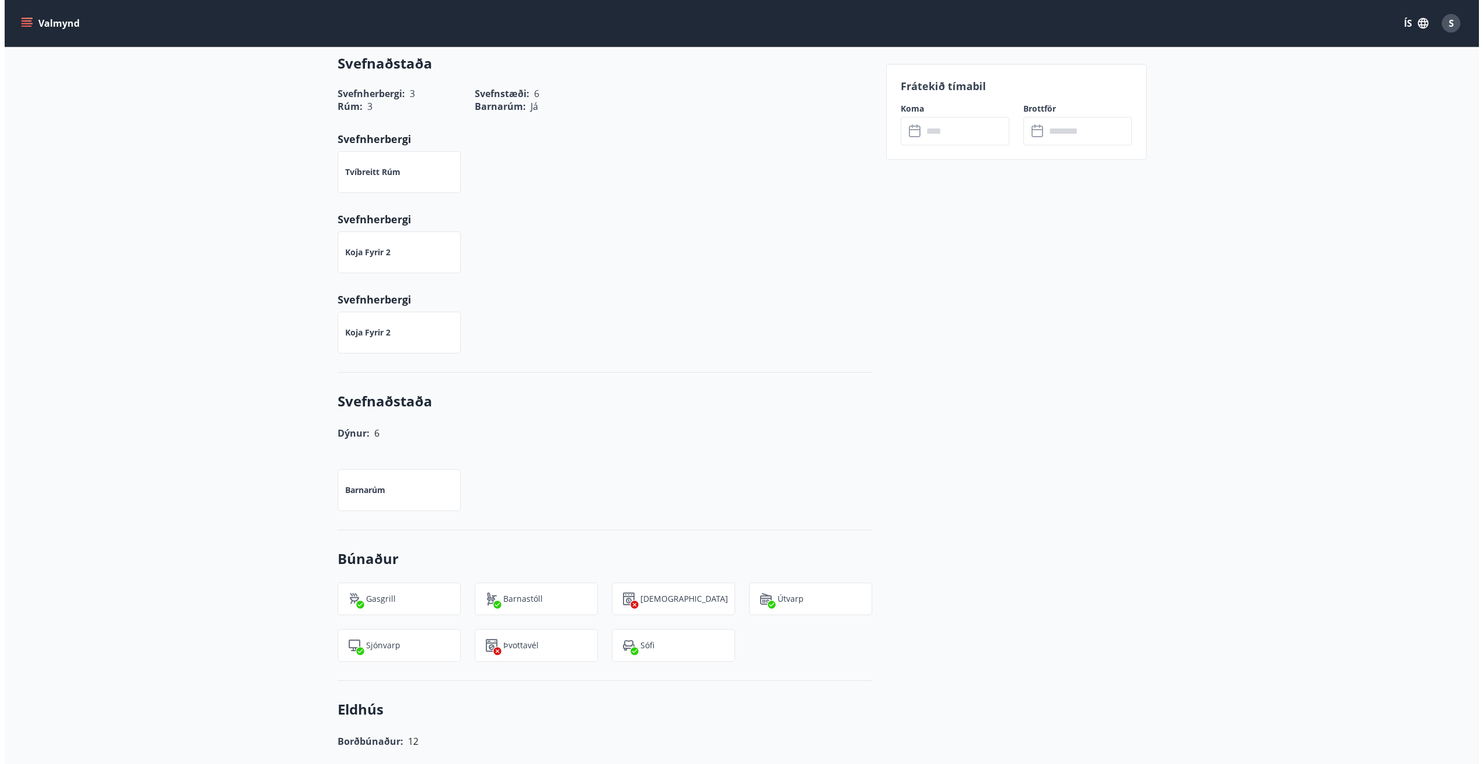
scroll to position [174, 0]
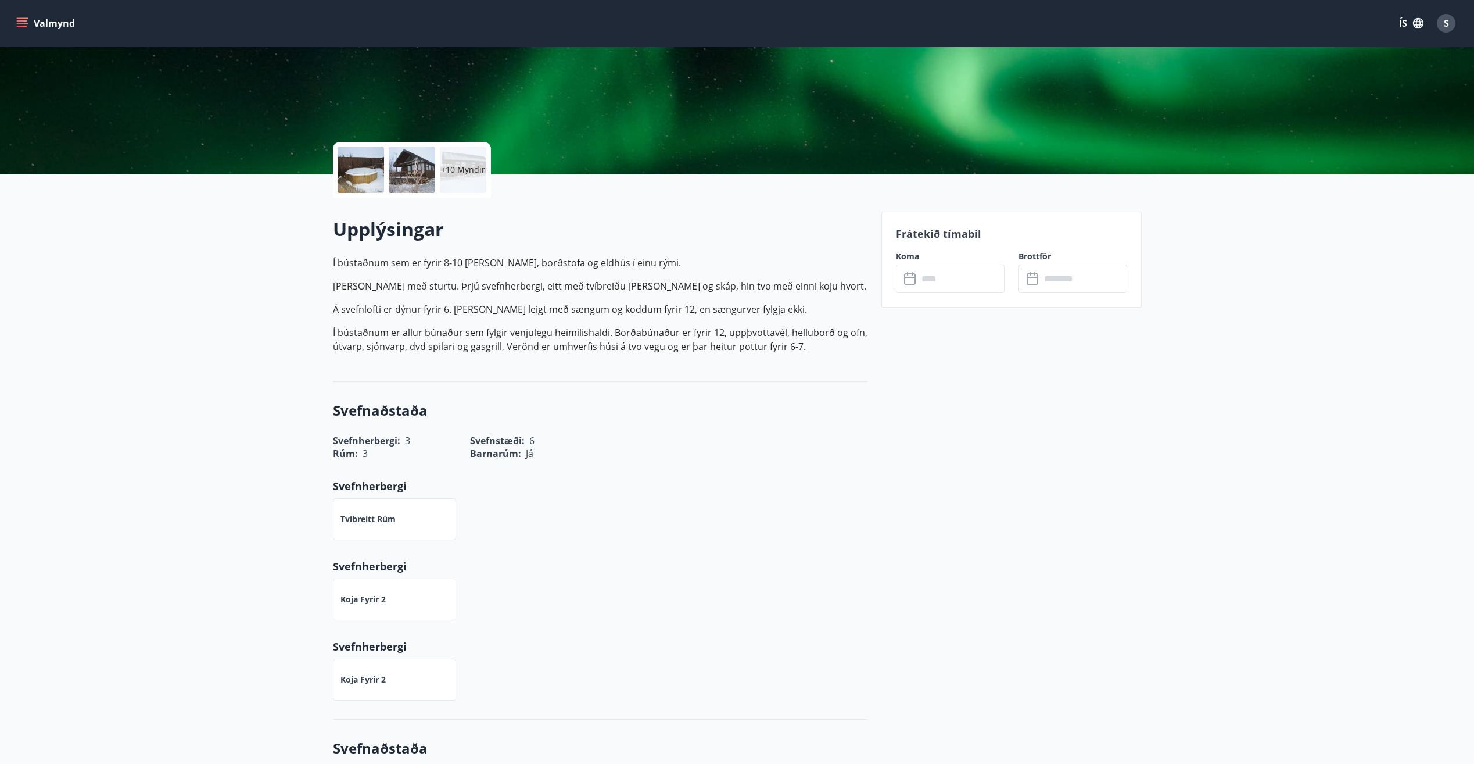
click at [372, 187] on div at bounding box center [361, 169] width 46 height 46
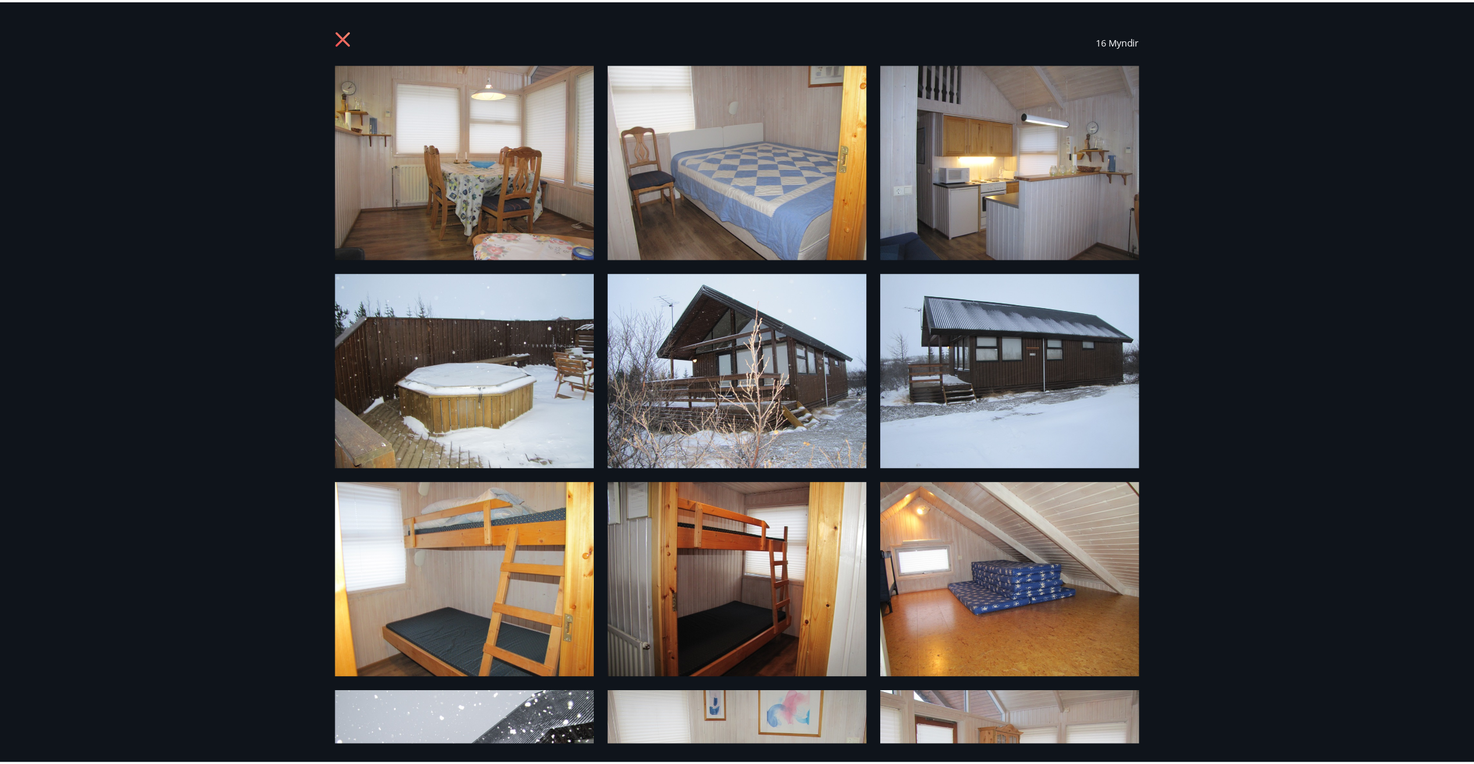
scroll to position [0, 0]
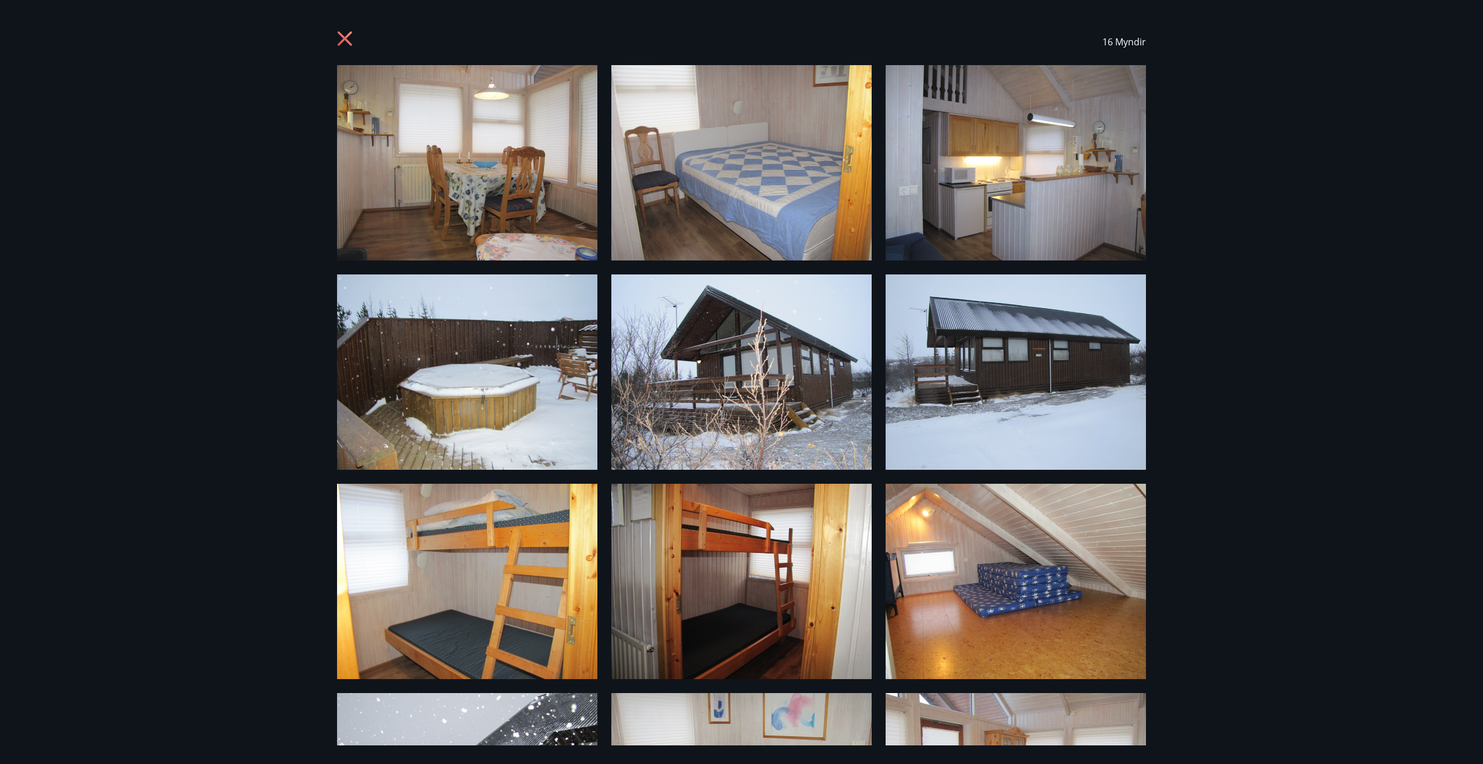
click at [346, 42] on icon at bounding box center [346, 40] width 19 height 19
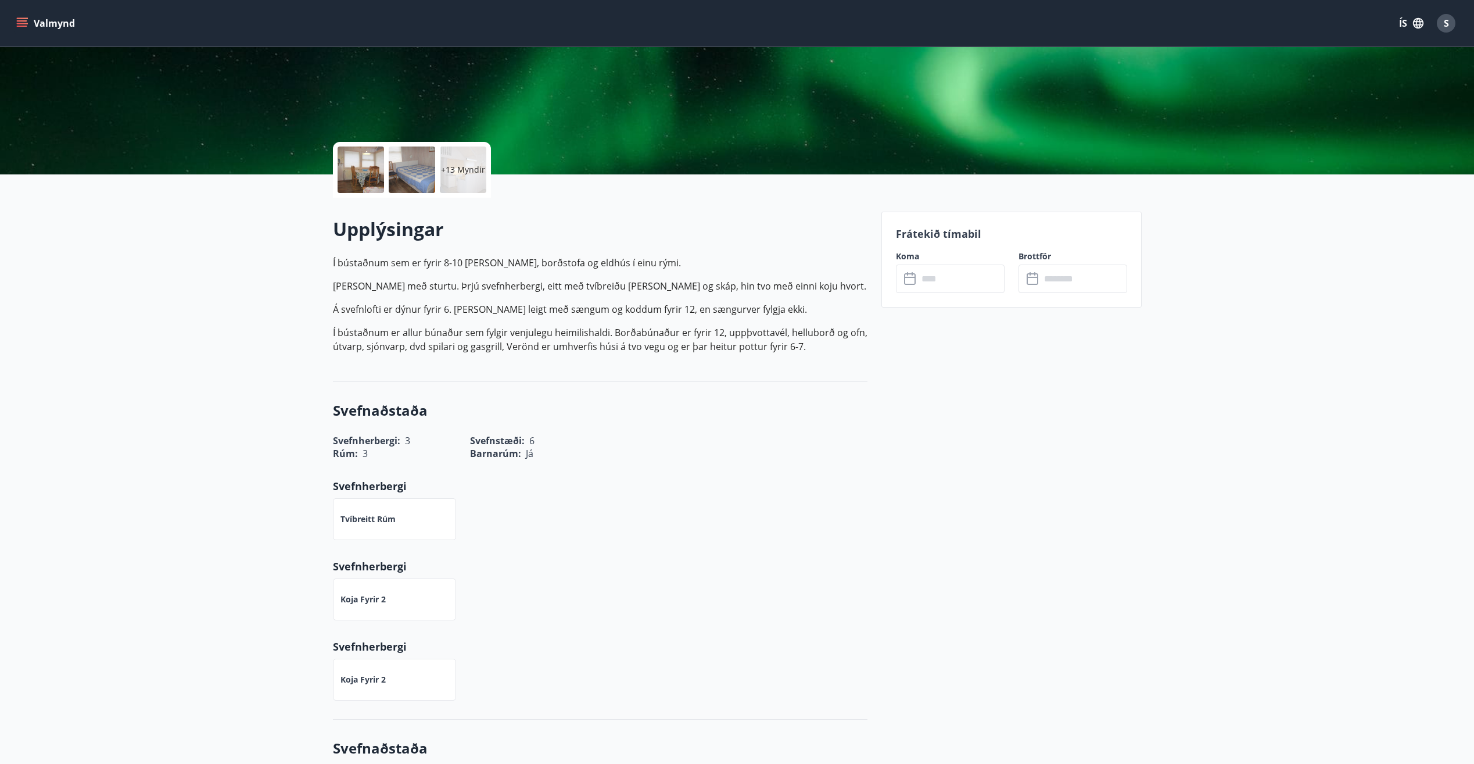
click at [974, 283] on input "text" at bounding box center [961, 278] width 87 height 28
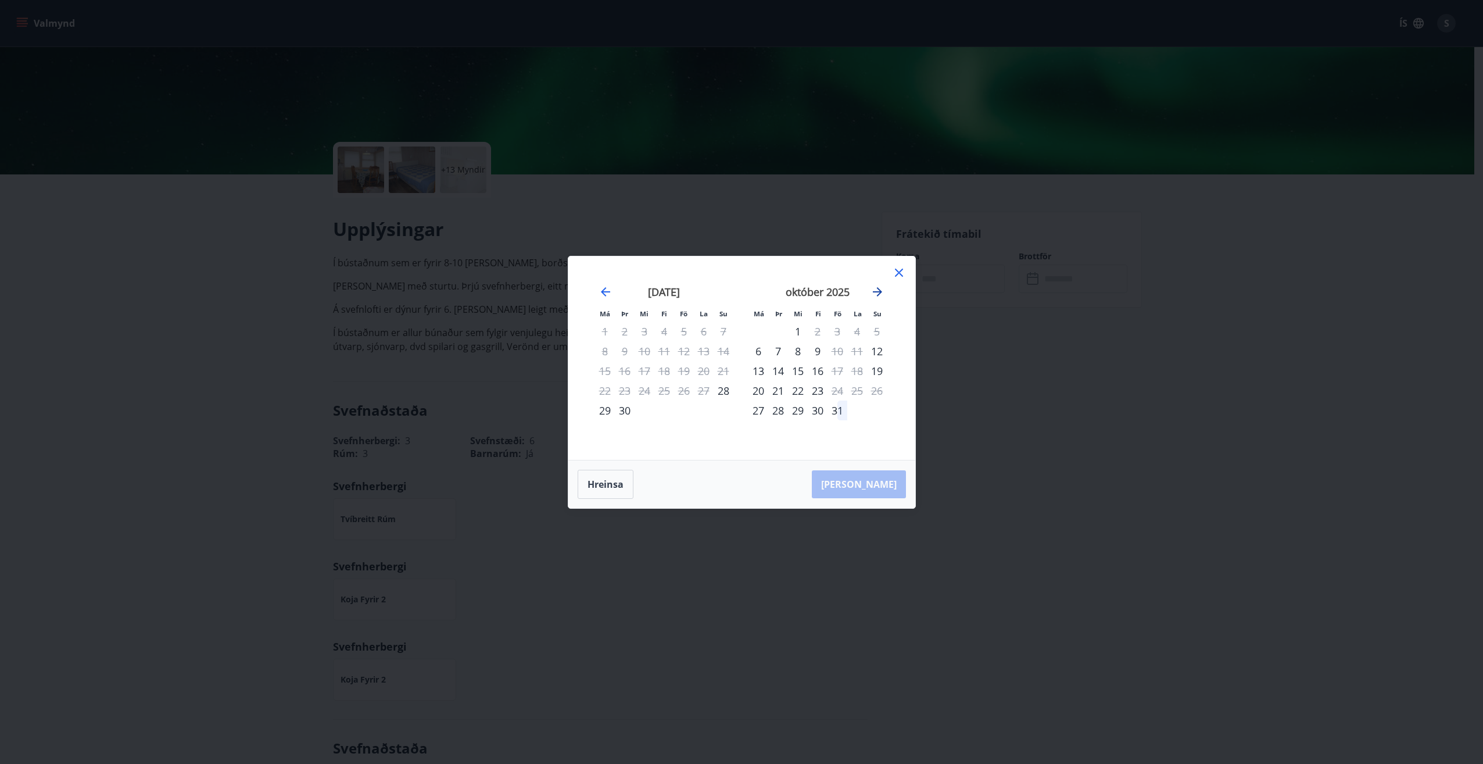
click at [875, 288] on icon "Move forward to switch to the next month." at bounding box center [878, 292] width 14 height 14
click at [838, 349] on div "7" at bounding box center [838, 351] width 20 height 20
click at [871, 347] on div "9" at bounding box center [877, 351] width 20 height 20
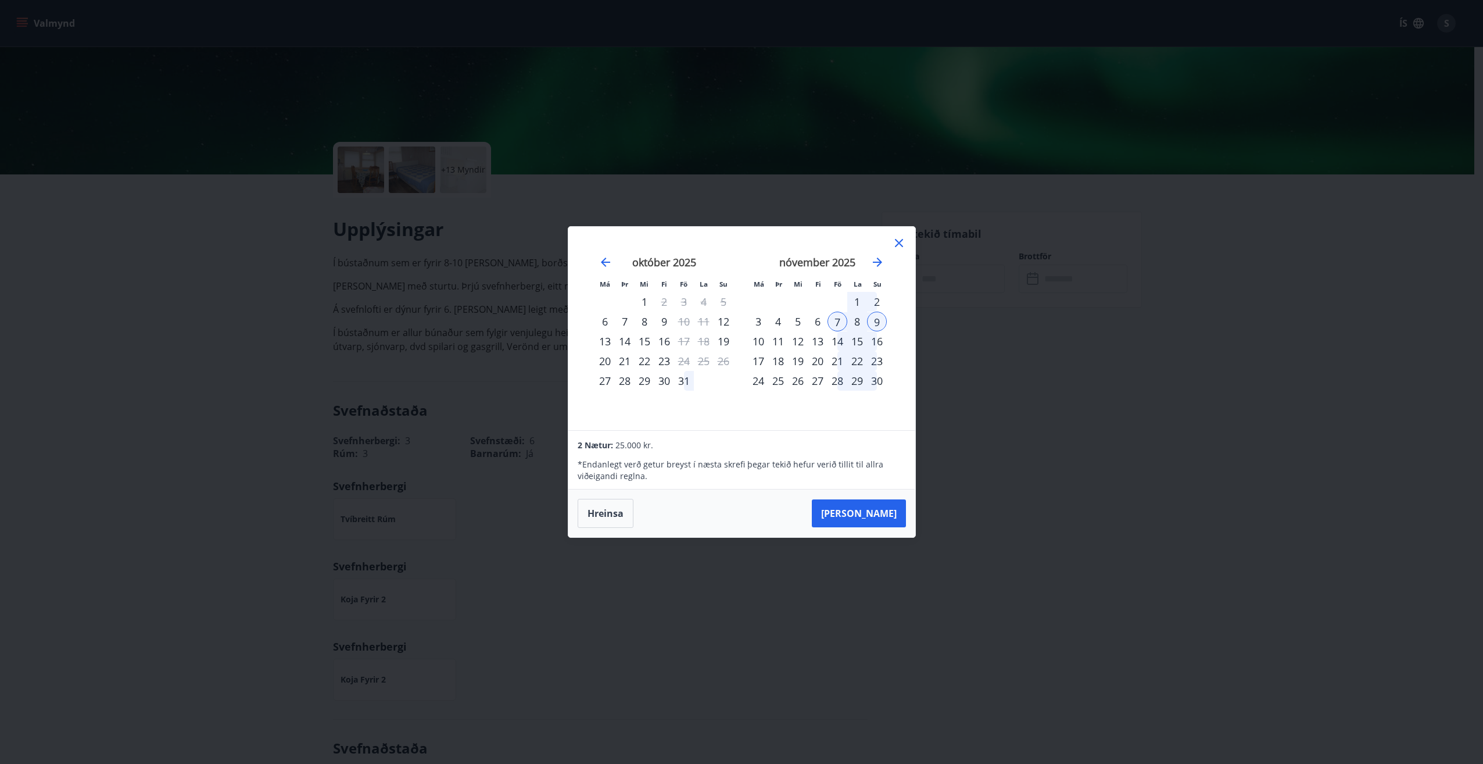
click at [899, 237] on icon at bounding box center [899, 243] width 14 height 14
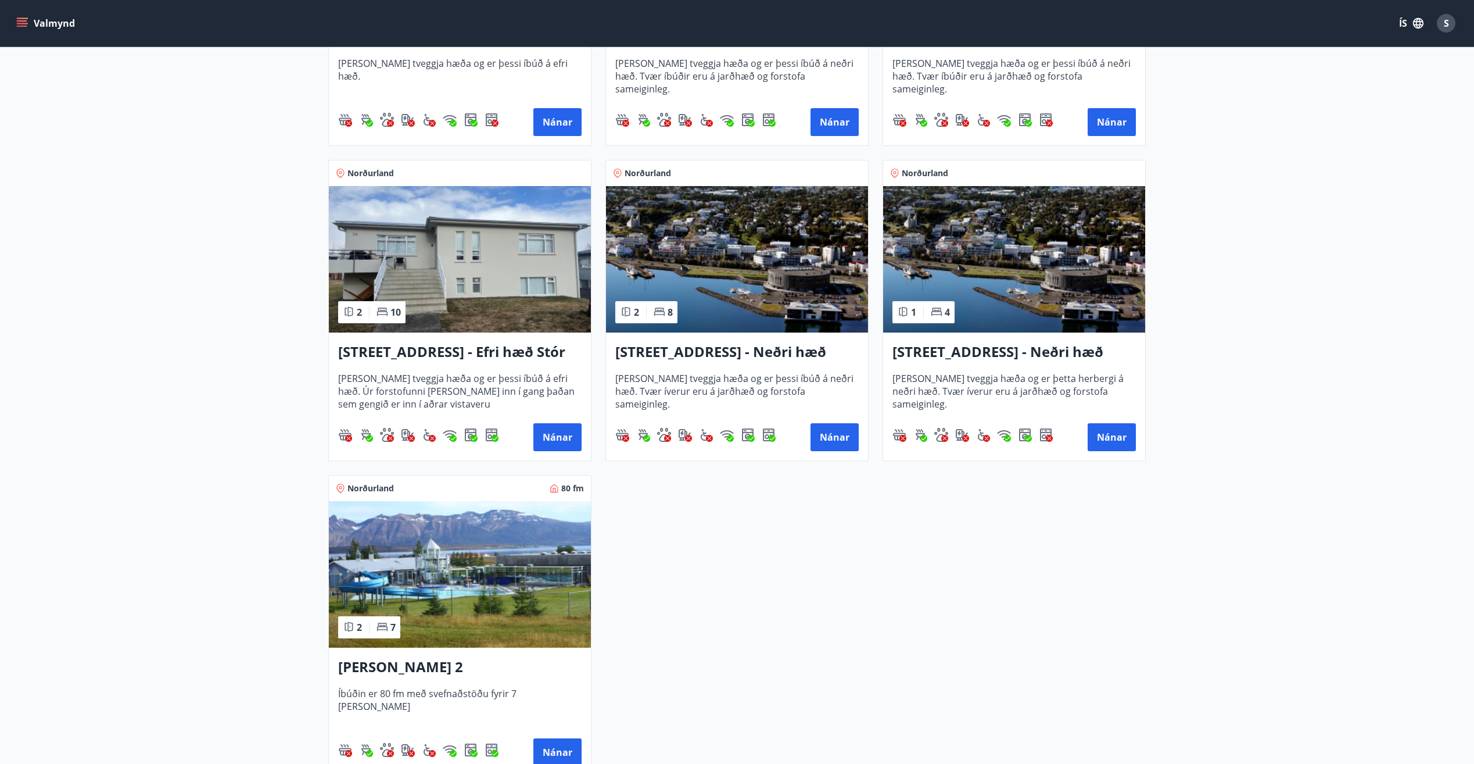
scroll to position [1453, 0]
